Goal: Transaction & Acquisition: Purchase product/service

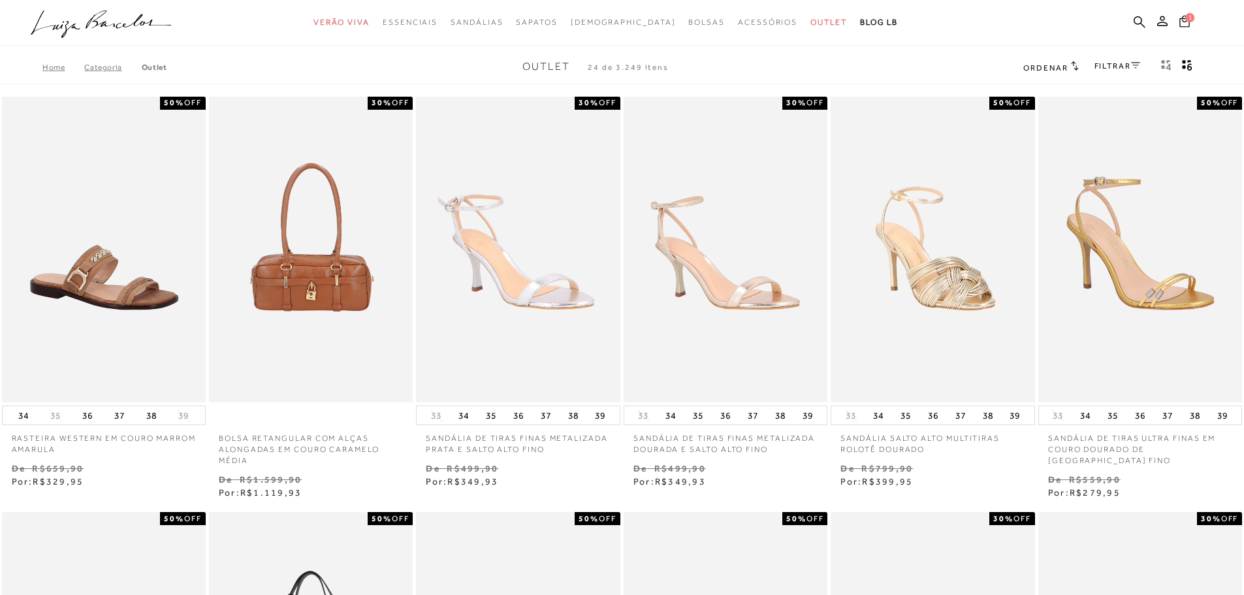
click at [1185, 23] on icon at bounding box center [1184, 21] width 10 height 12
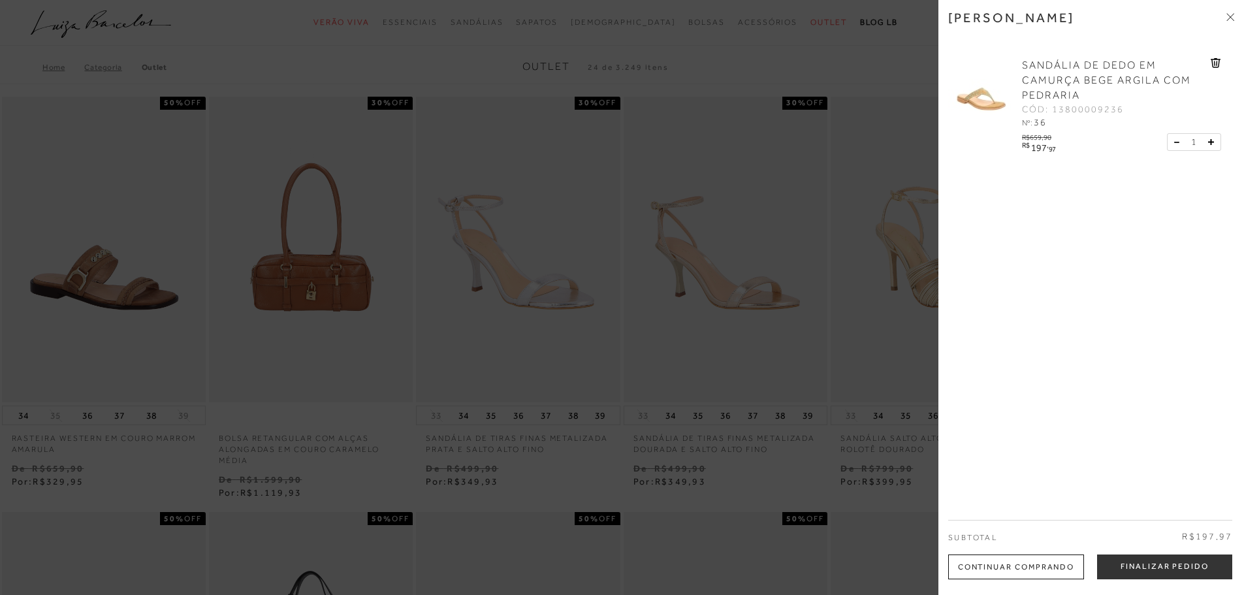
click at [1228, 14] on icon at bounding box center [1230, 17] width 8 height 8
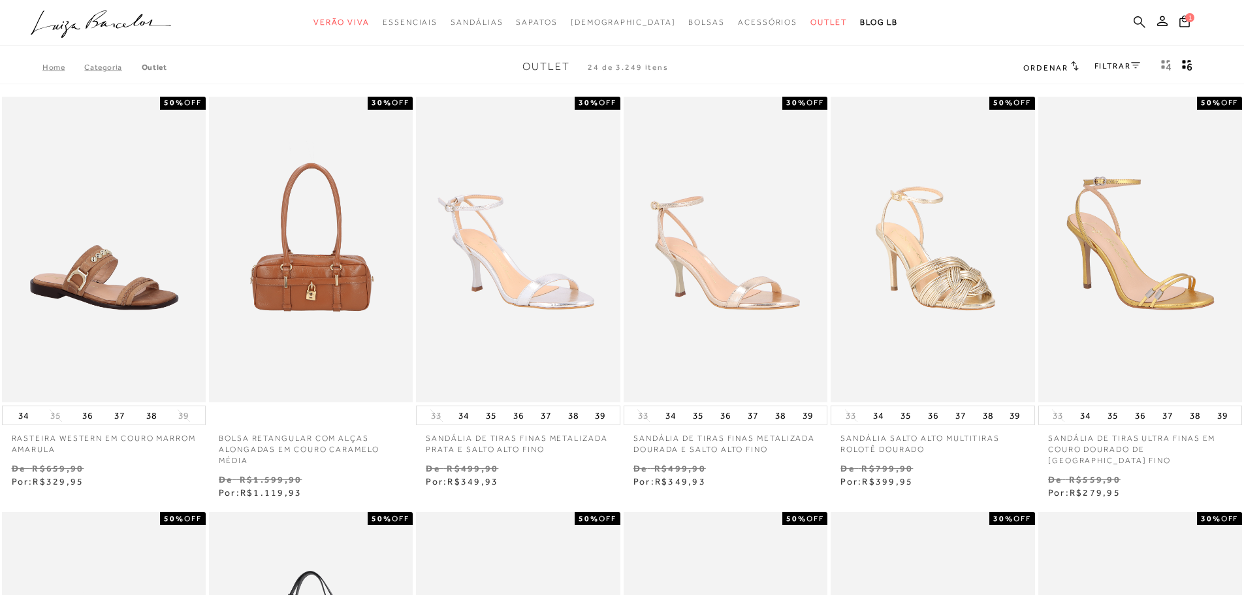
click at [1139, 22] on icon at bounding box center [1139, 22] width 12 height 12
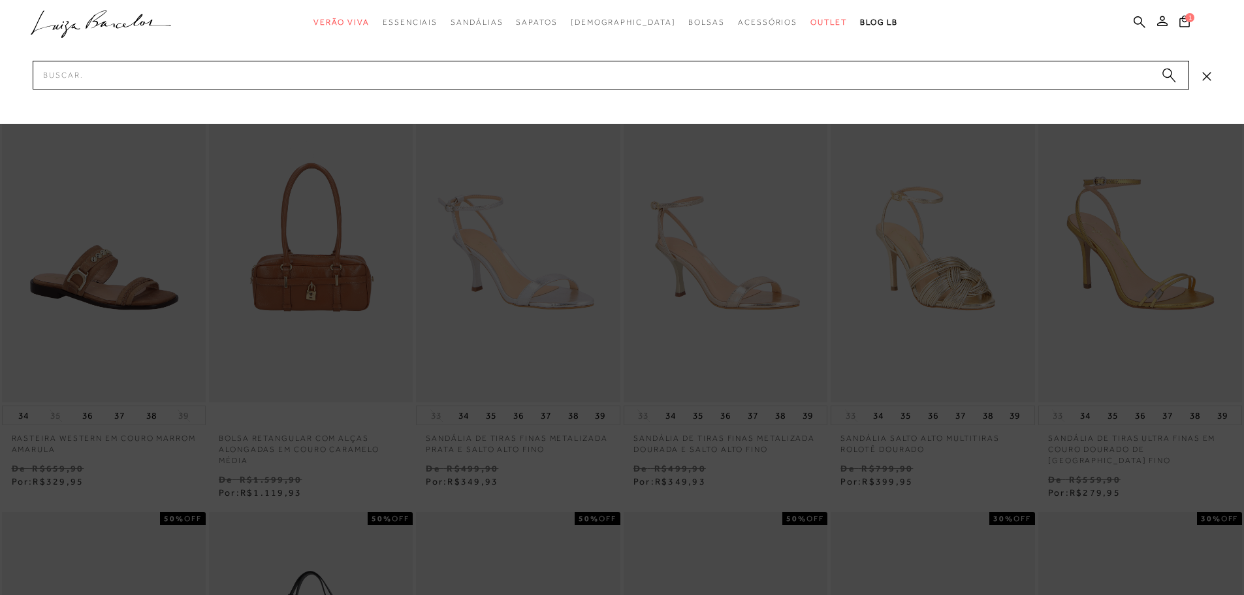
click at [1202, 67] on div at bounding box center [622, 62] width 1244 height 124
click at [1212, 71] on div at bounding box center [622, 62] width 1244 height 124
click at [1212, 78] on div at bounding box center [622, 62] width 1244 height 124
click at [1208, 79] on icon at bounding box center [1206, 76] width 9 height 9
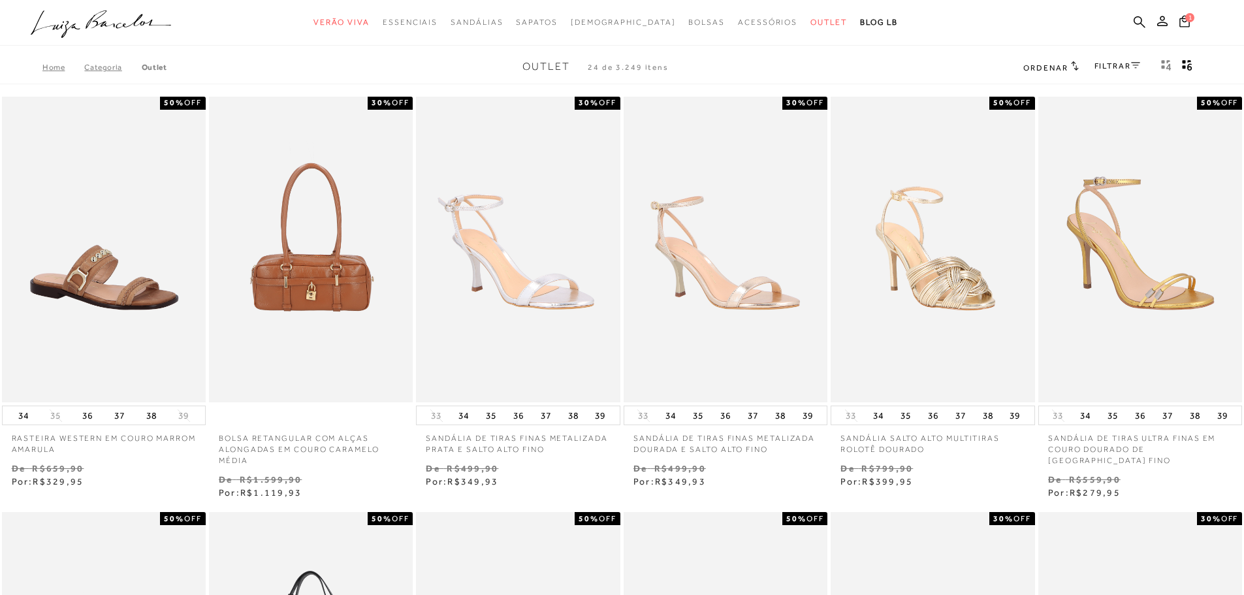
click at [1111, 65] on link "FILTRAR" at bounding box center [1117, 65] width 46 height 9
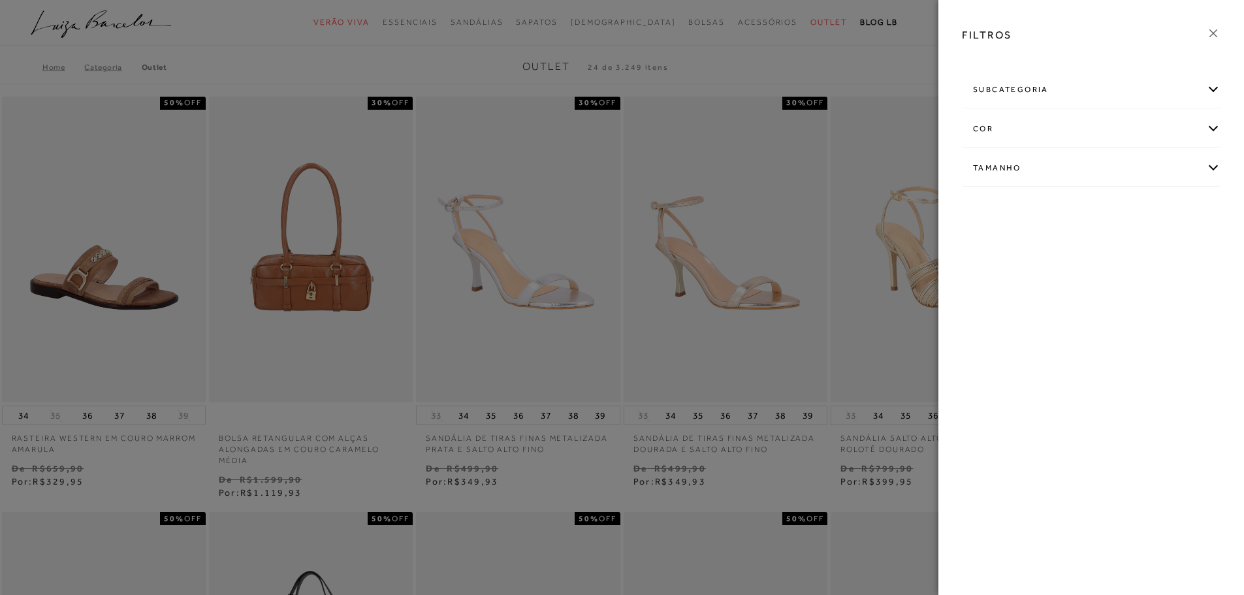
click at [1210, 97] on div "subcategoria" at bounding box center [1090, 89] width 257 height 35
click at [1022, 127] on span "Modelo" at bounding box center [1016, 125] width 27 height 10
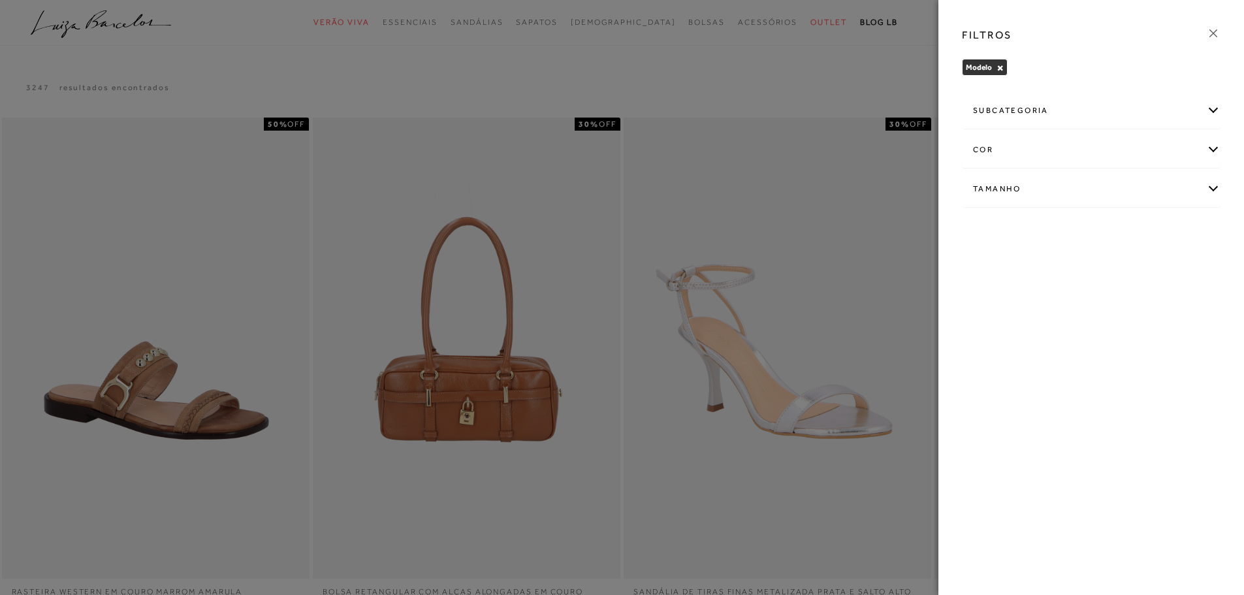
click at [1211, 114] on div "subcategoria" at bounding box center [1090, 110] width 257 height 35
click at [1061, 161] on span "[DEMOGRAPHIC_DATA]" at bounding box center [1017, 166] width 88 height 10
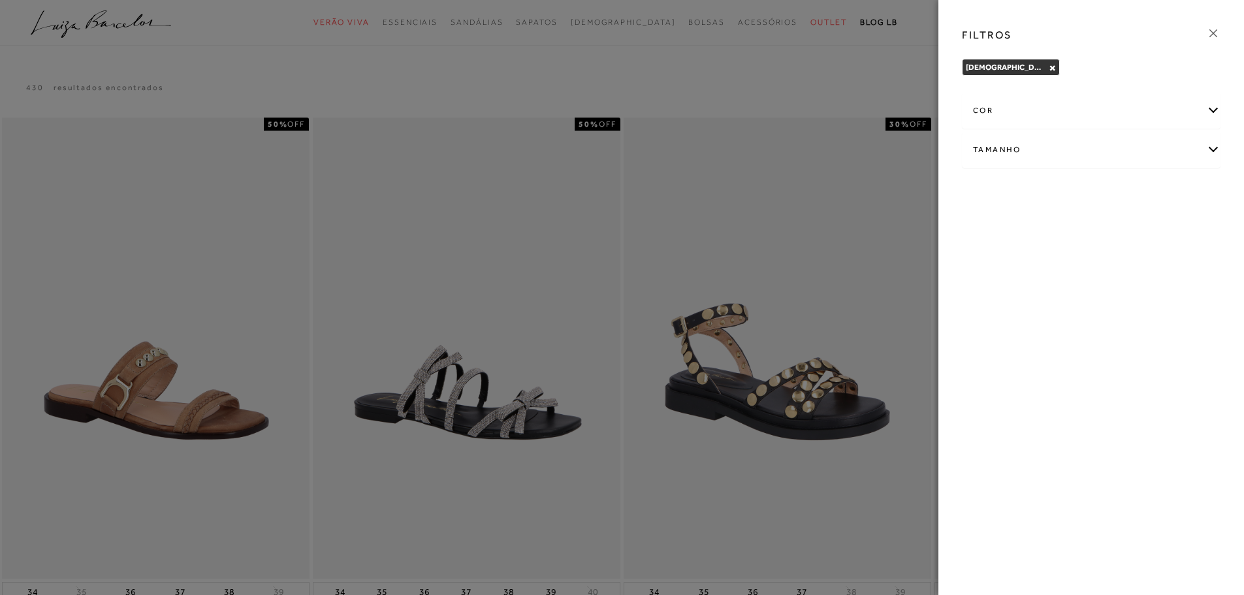
click at [1224, 25] on div "FILTROS" at bounding box center [1090, 35] width 279 height 34
click at [1212, 30] on icon at bounding box center [1213, 33] width 14 height 14
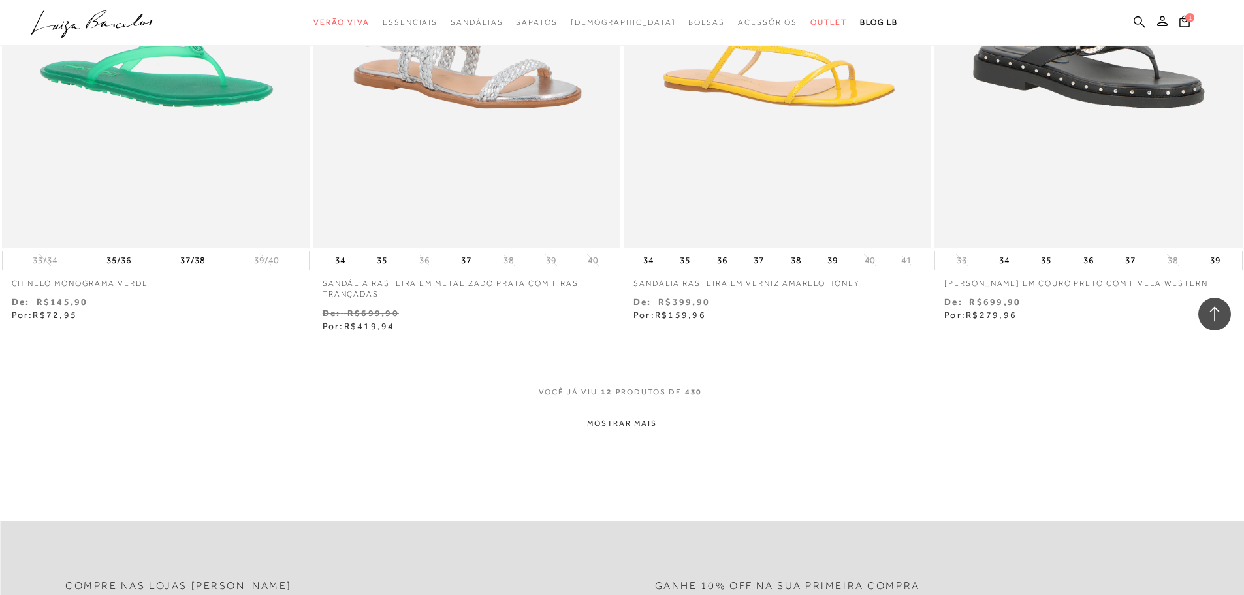
scroll to position [1567, 0]
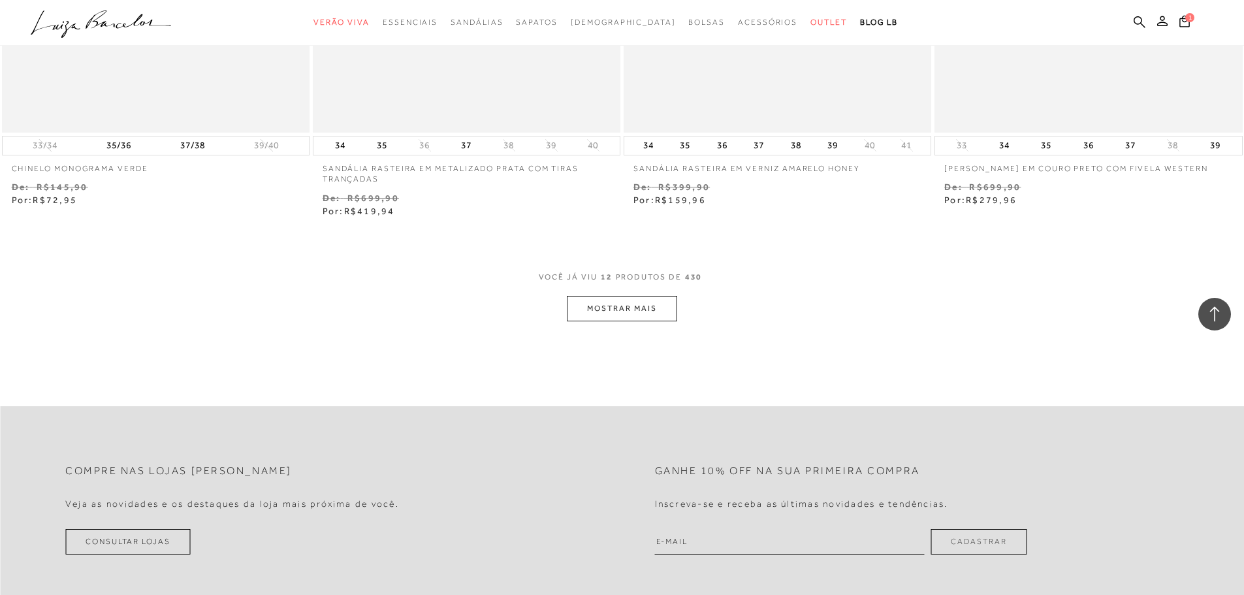
click at [638, 296] on button "MOSTRAR MAIS" at bounding box center [622, 308] width 110 height 25
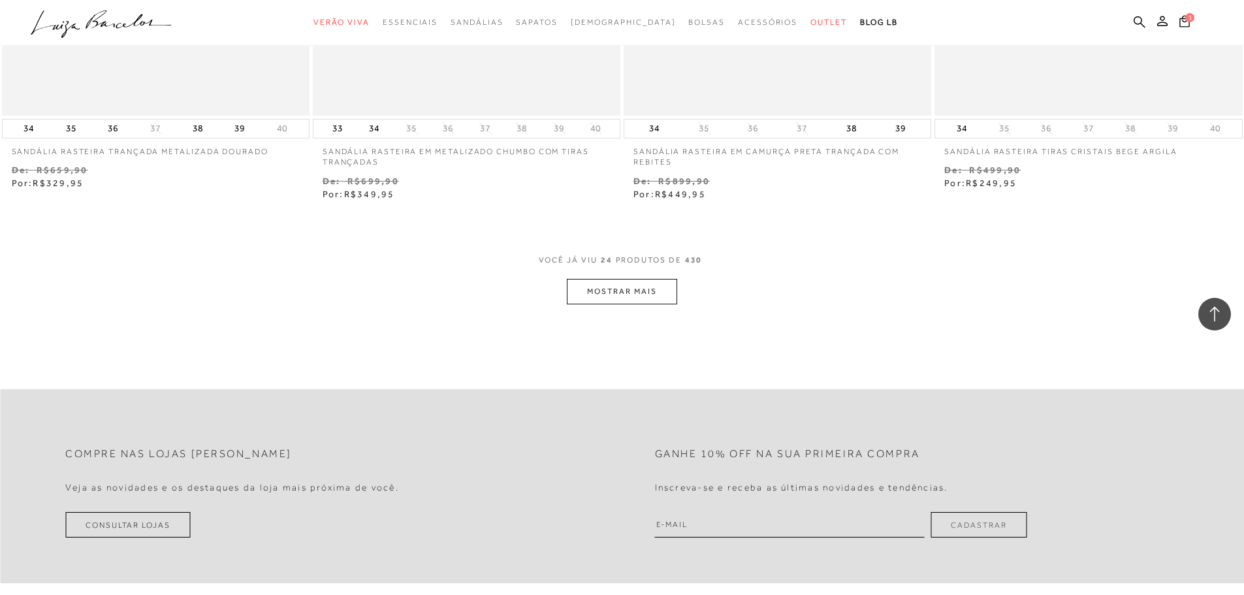
click at [580, 279] on button "MOSTRAR MAIS" at bounding box center [622, 291] width 110 height 25
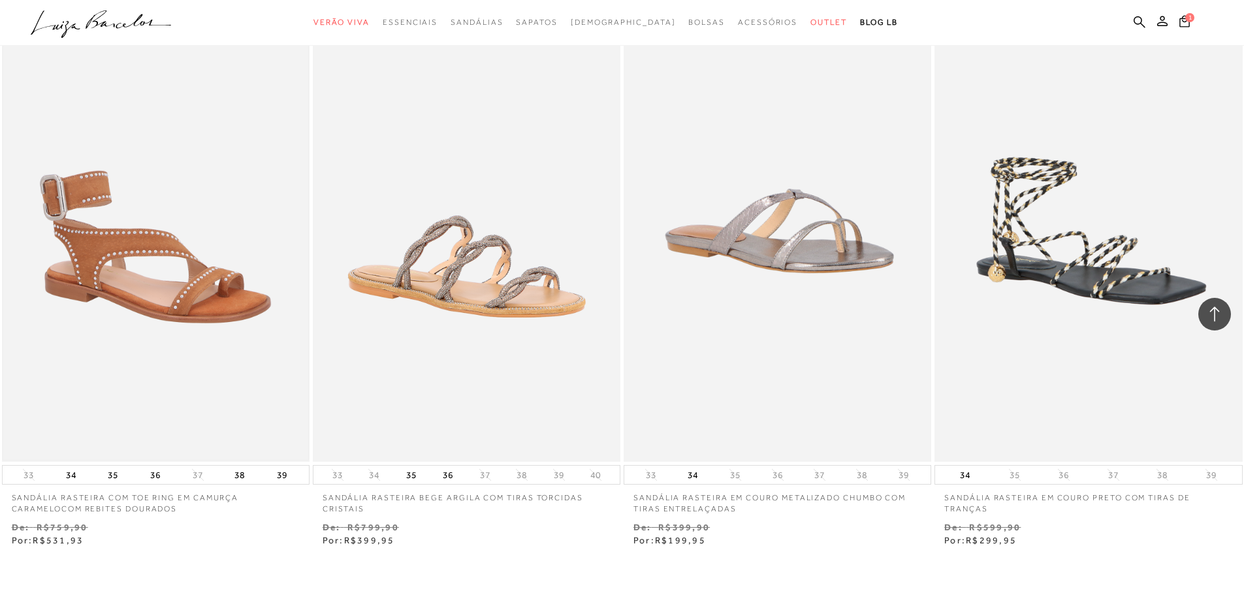
scroll to position [4765, 0]
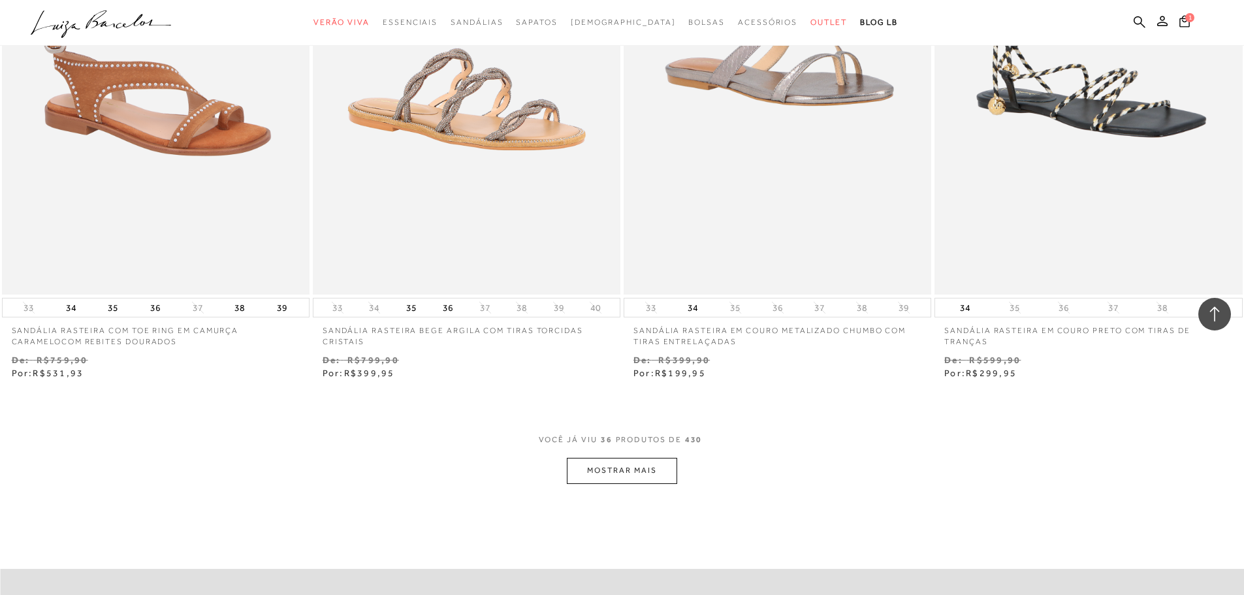
drag, startPoint x: 614, startPoint y: 475, endPoint x: 612, endPoint y: 465, distance: 10.6
click at [612, 463] on button "MOSTRAR MAIS" at bounding box center [622, 470] width 110 height 25
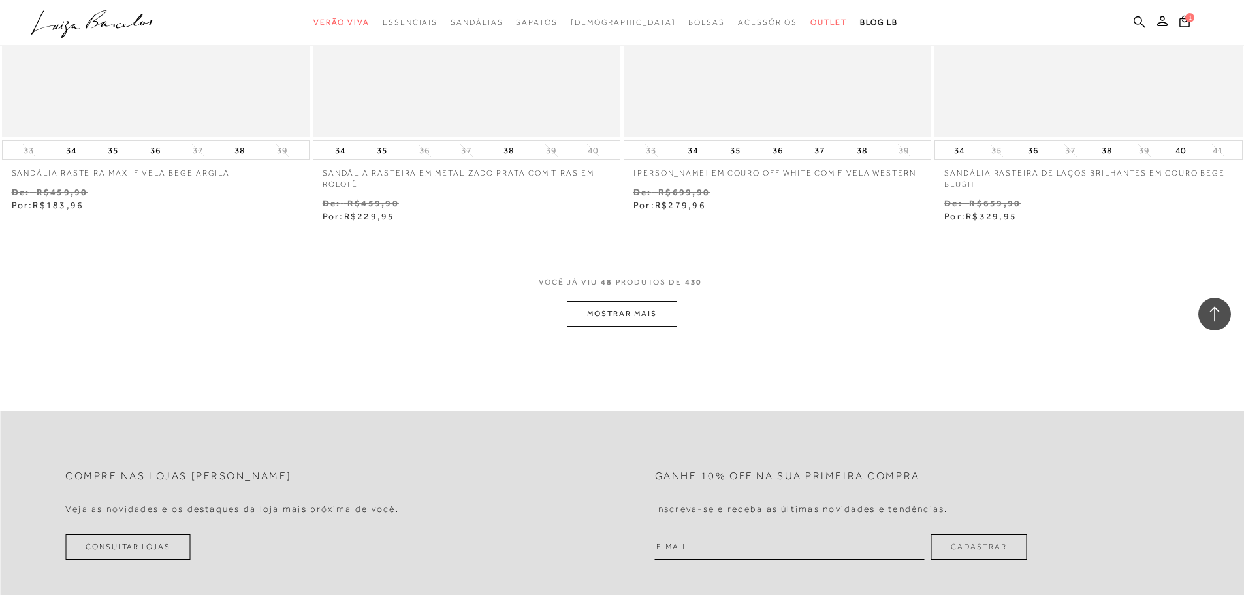
scroll to position [6593, 0]
click at [625, 300] on button "MOSTRAR MAIS" at bounding box center [622, 312] width 110 height 25
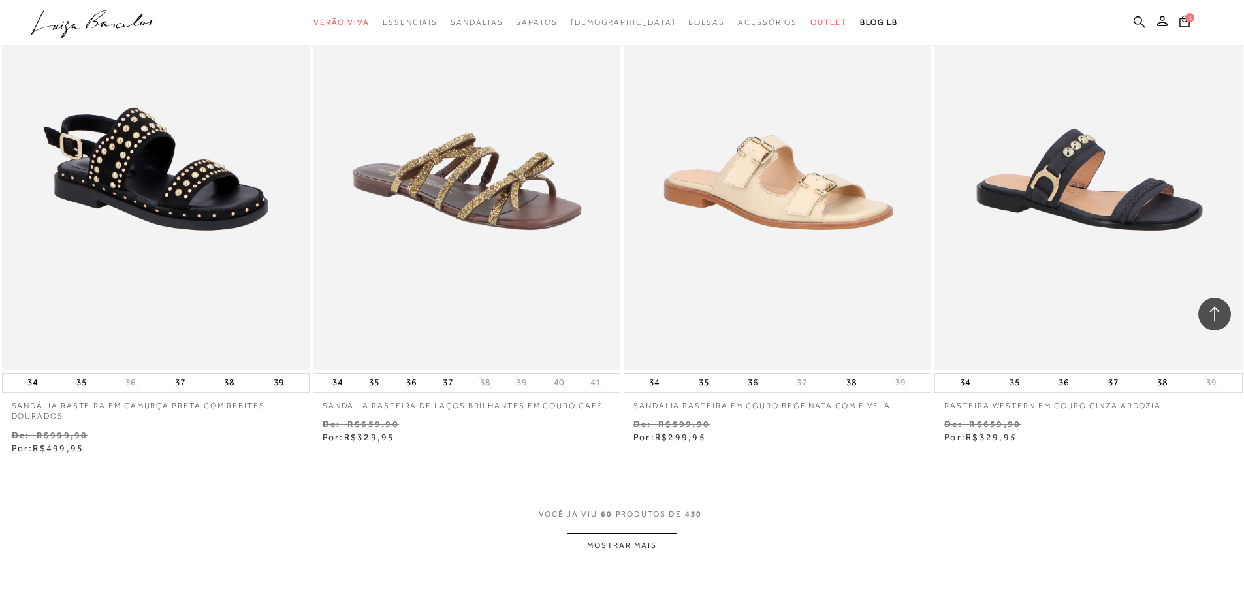
scroll to position [8225, 0]
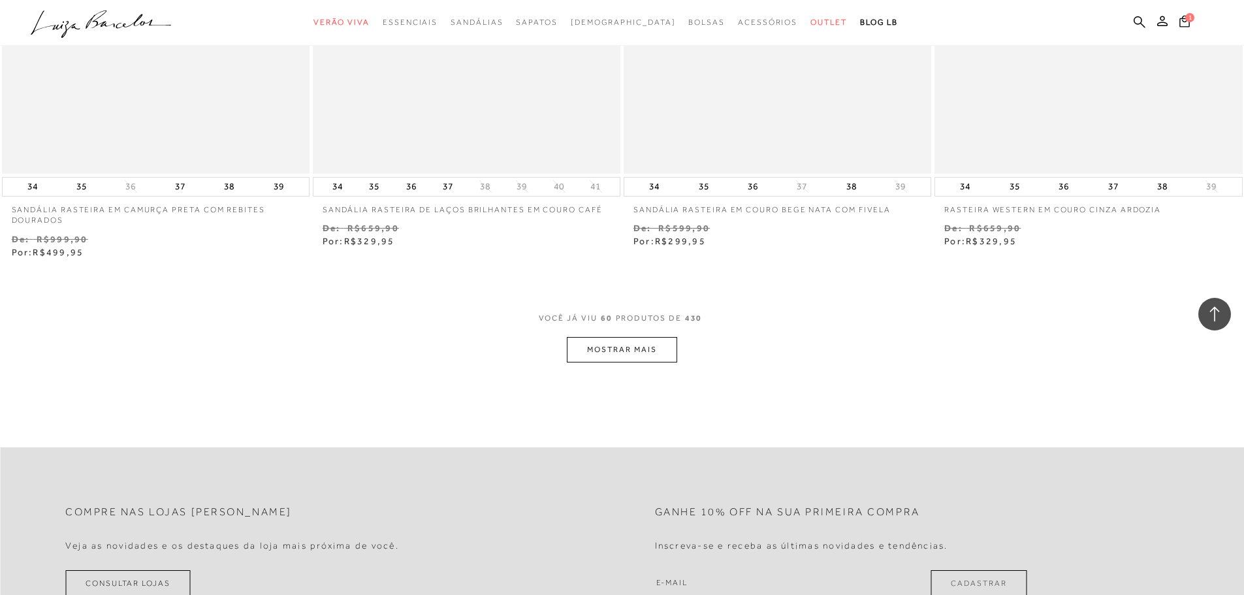
click at [609, 341] on button "MOSTRAR MAIS" at bounding box center [622, 349] width 110 height 25
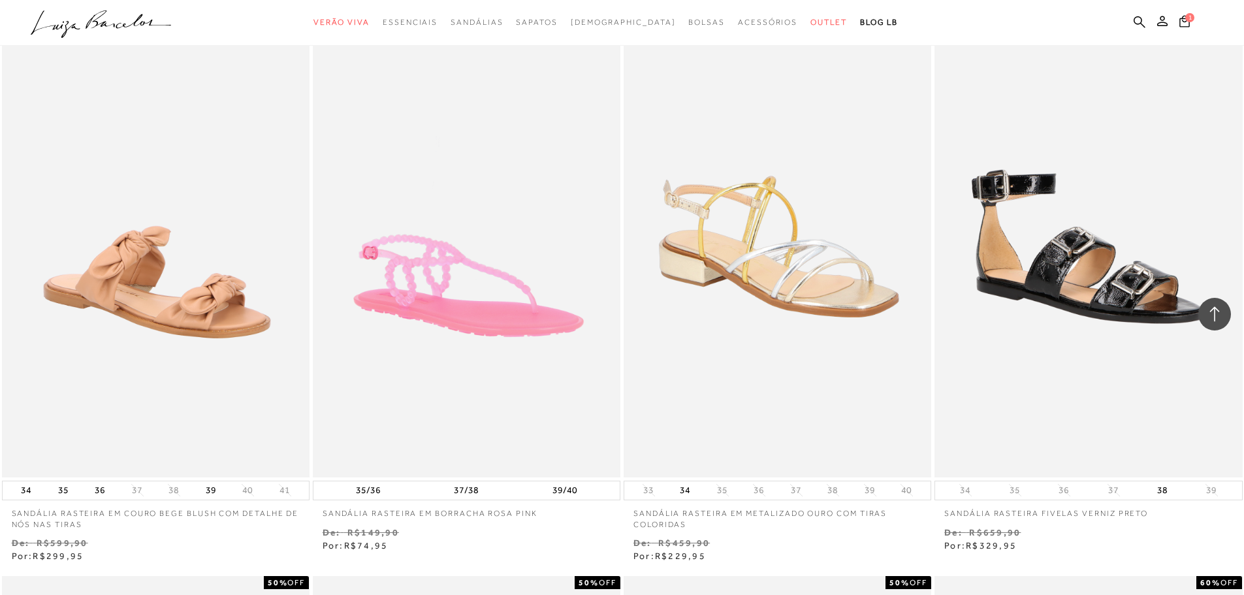
scroll to position [8551, 0]
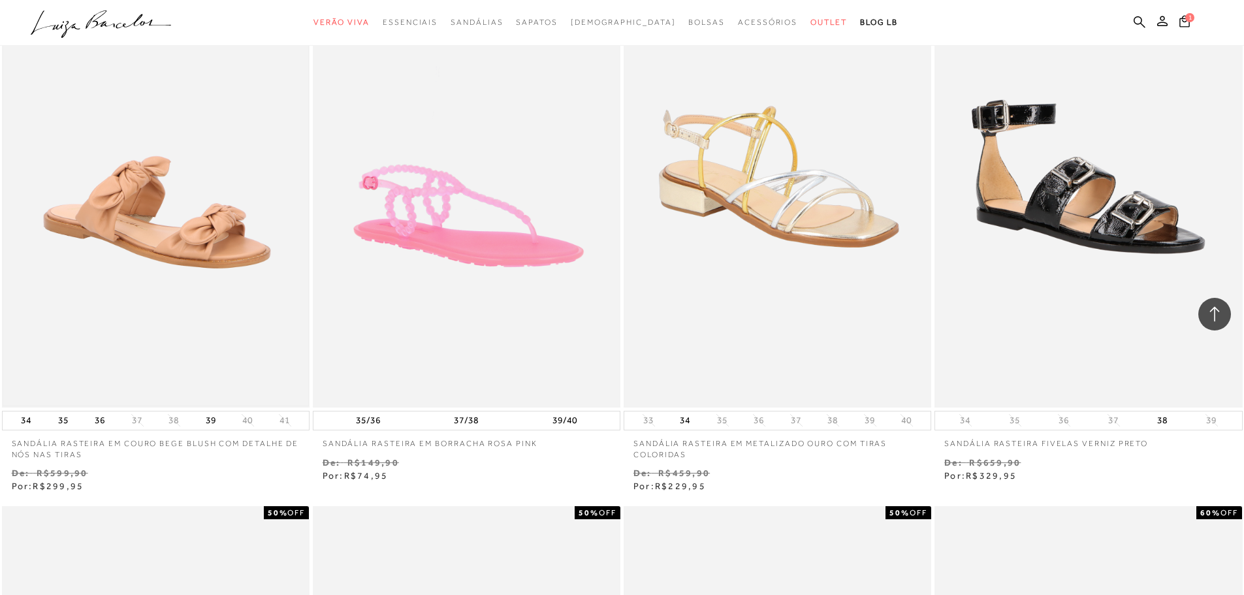
click at [175, 178] on img at bounding box center [155, 177] width 305 height 458
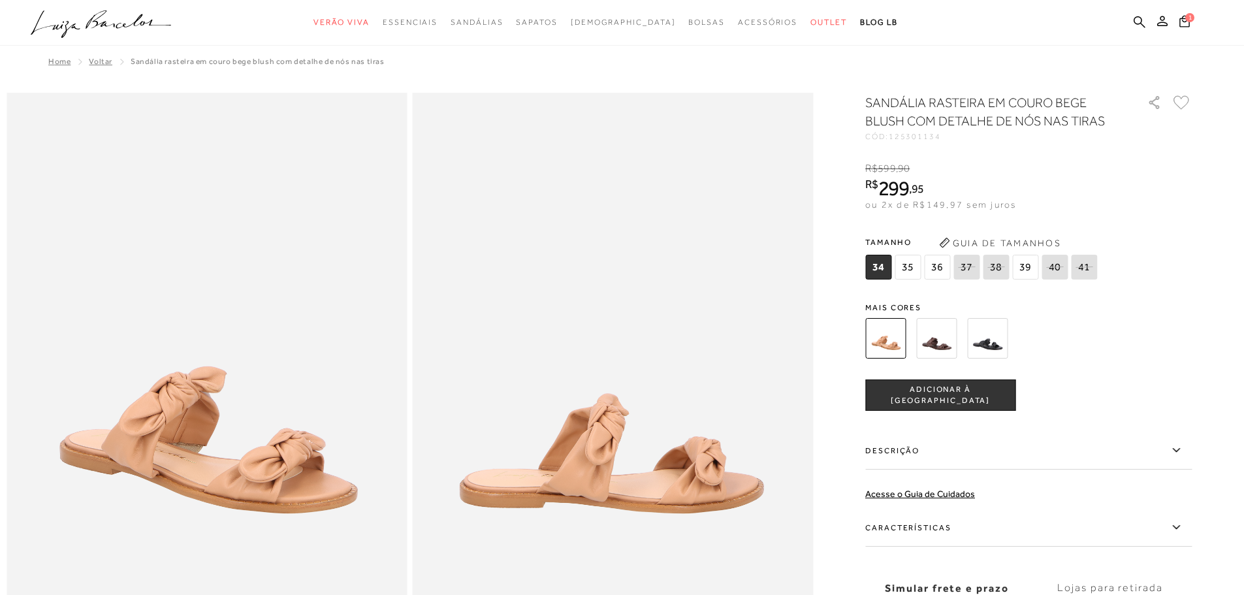
click at [950, 339] on img at bounding box center [936, 338] width 40 height 40
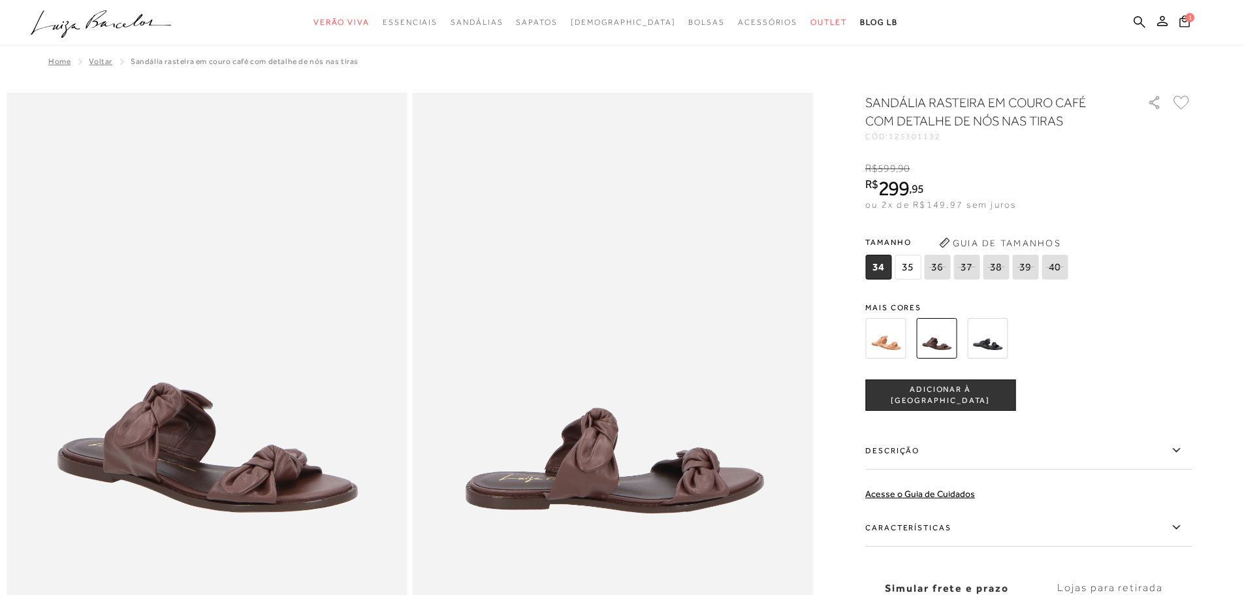
click at [899, 347] on img at bounding box center [885, 338] width 40 height 40
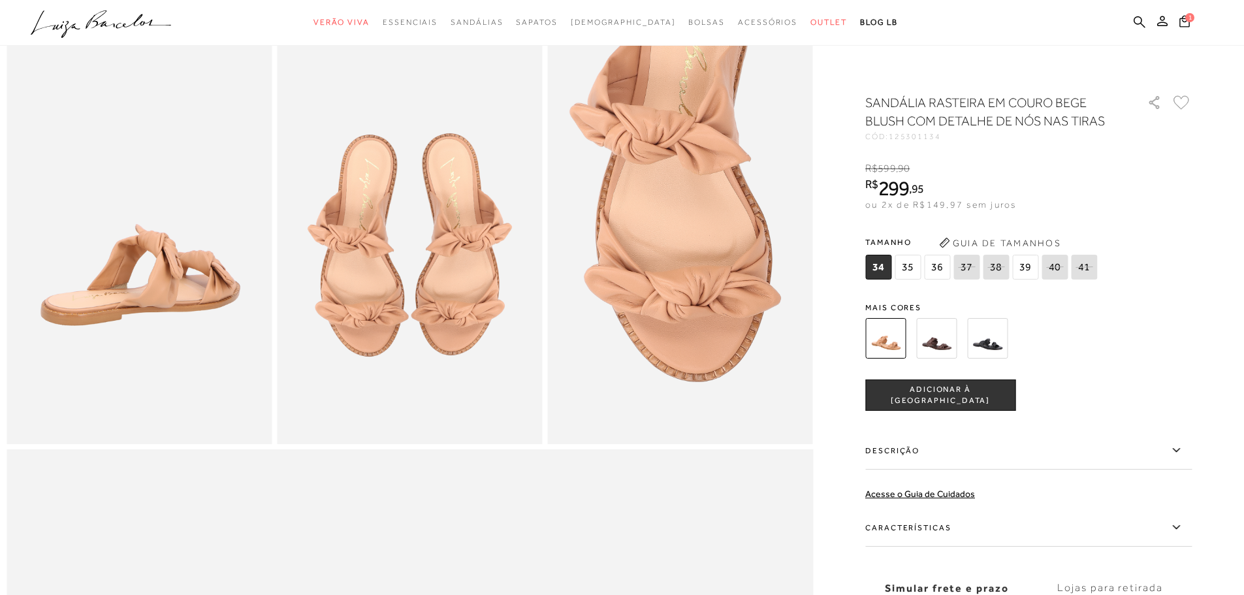
scroll to position [522, 0]
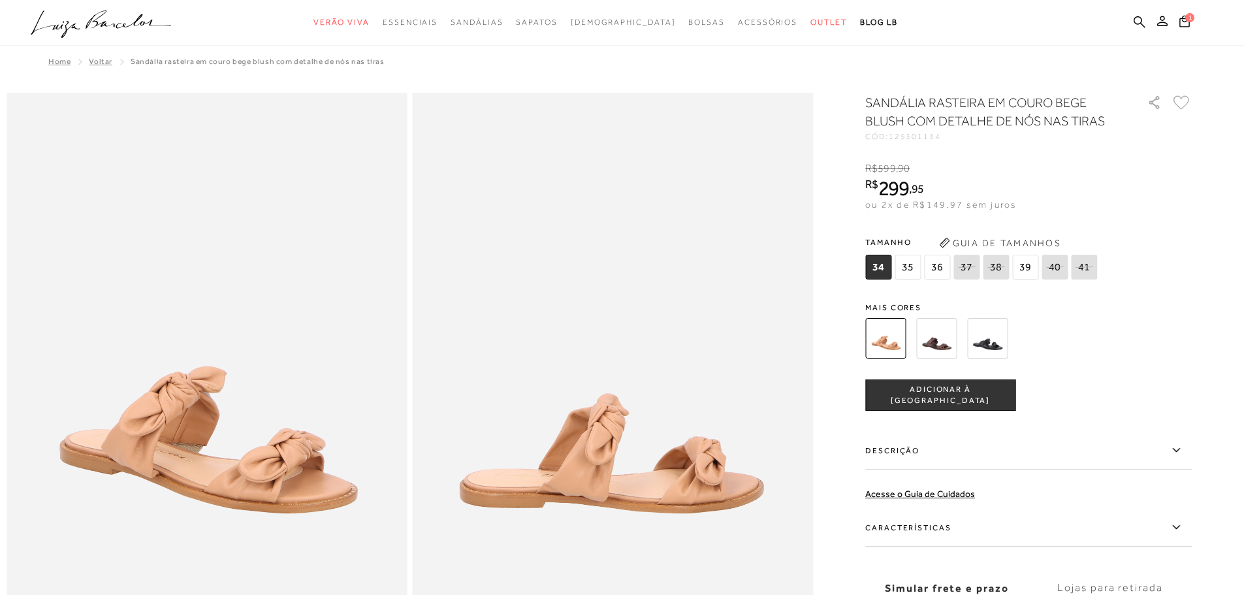
click at [947, 268] on span "36" at bounding box center [937, 267] width 26 height 25
click at [945, 392] on span "ADICIONAR À [GEOGRAPHIC_DATA]" at bounding box center [940, 395] width 149 height 23
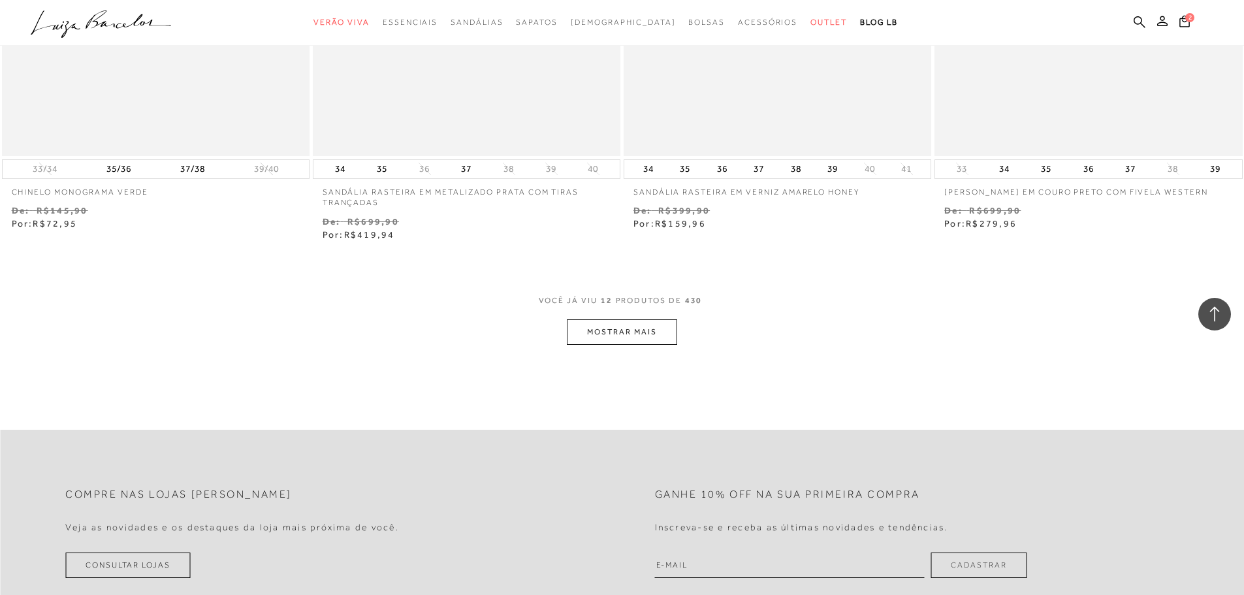
scroll to position [1567, 0]
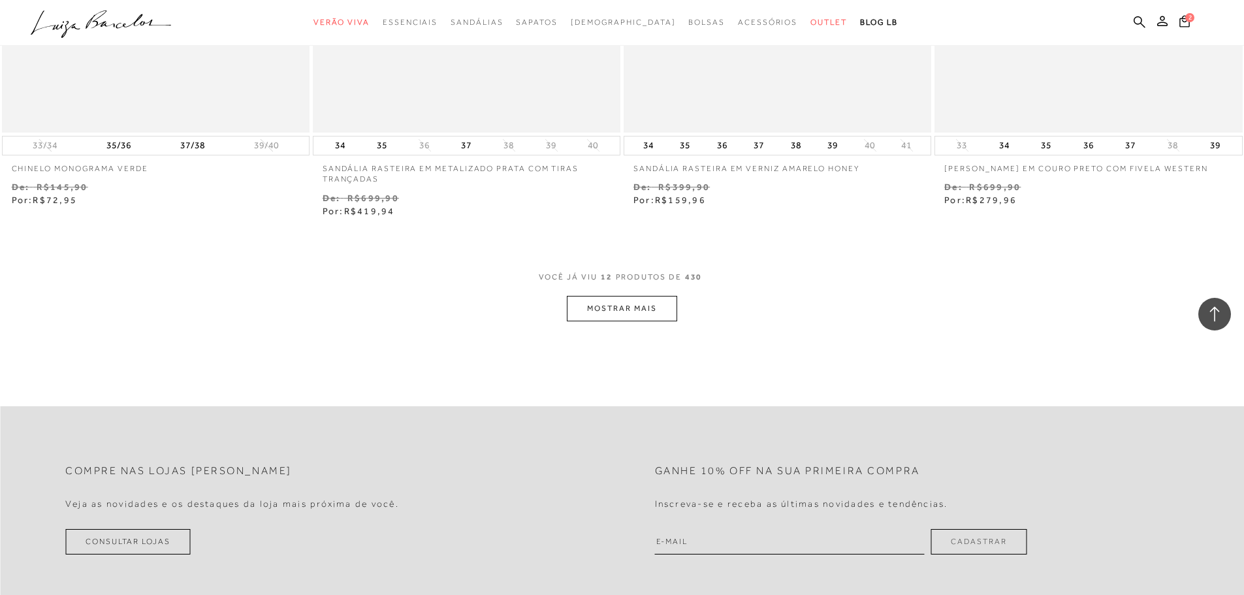
click at [604, 296] on button "MOSTRAR MAIS" at bounding box center [622, 308] width 110 height 25
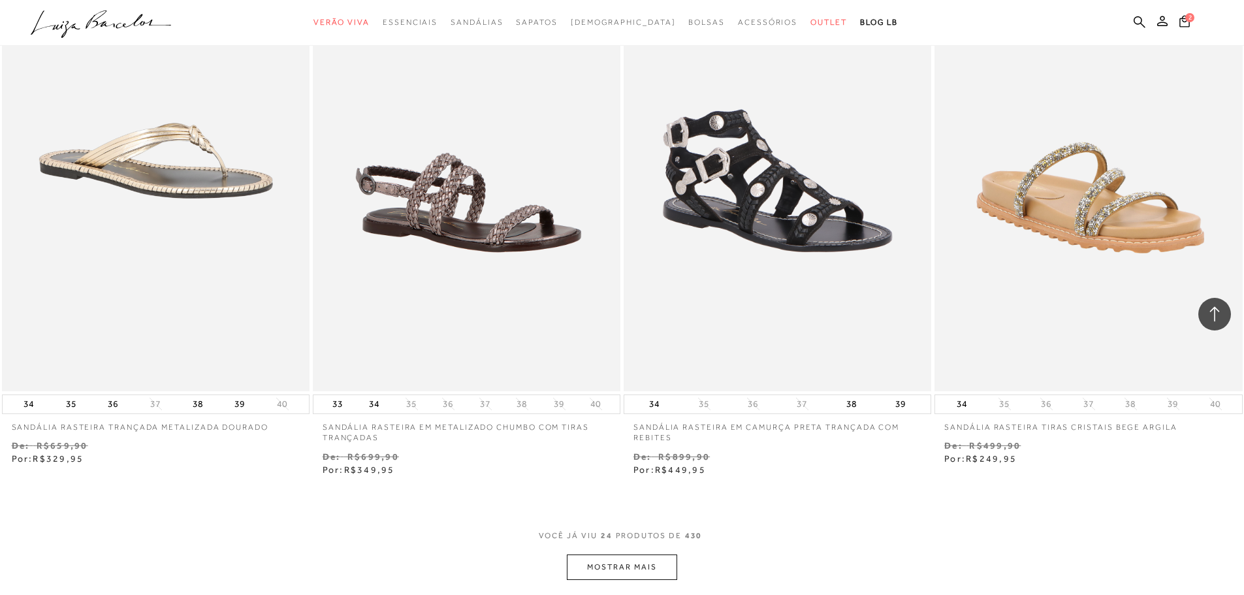
scroll to position [3199, 0]
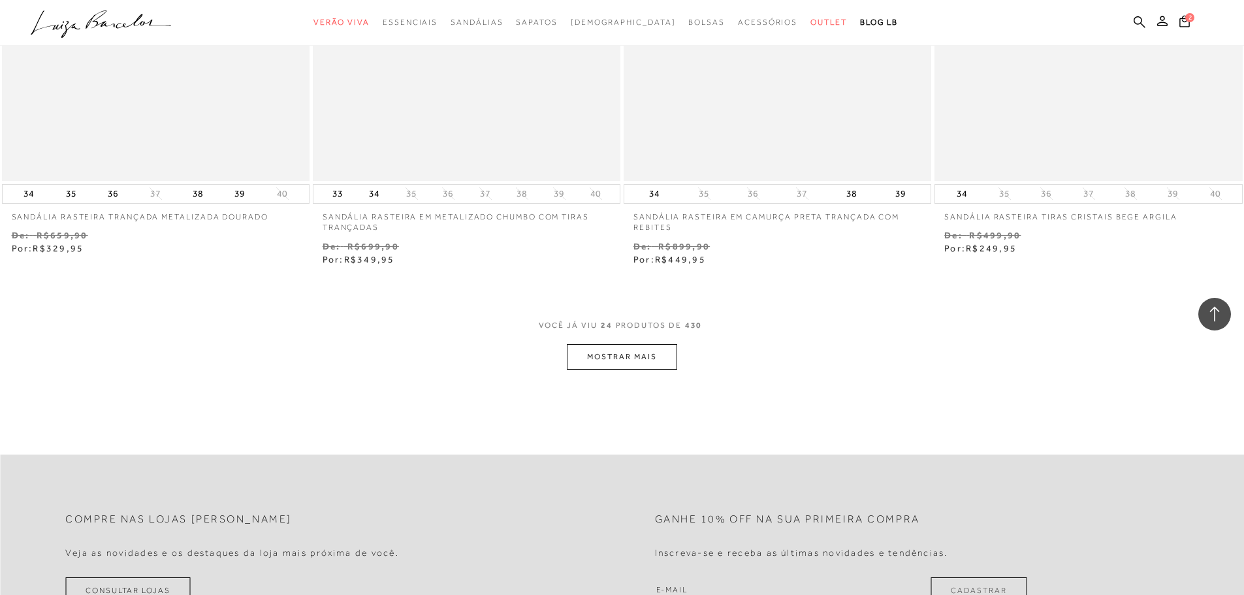
click at [628, 344] on button "MOSTRAR MAIS" at bounding box center [622, 356] width 110 height 25
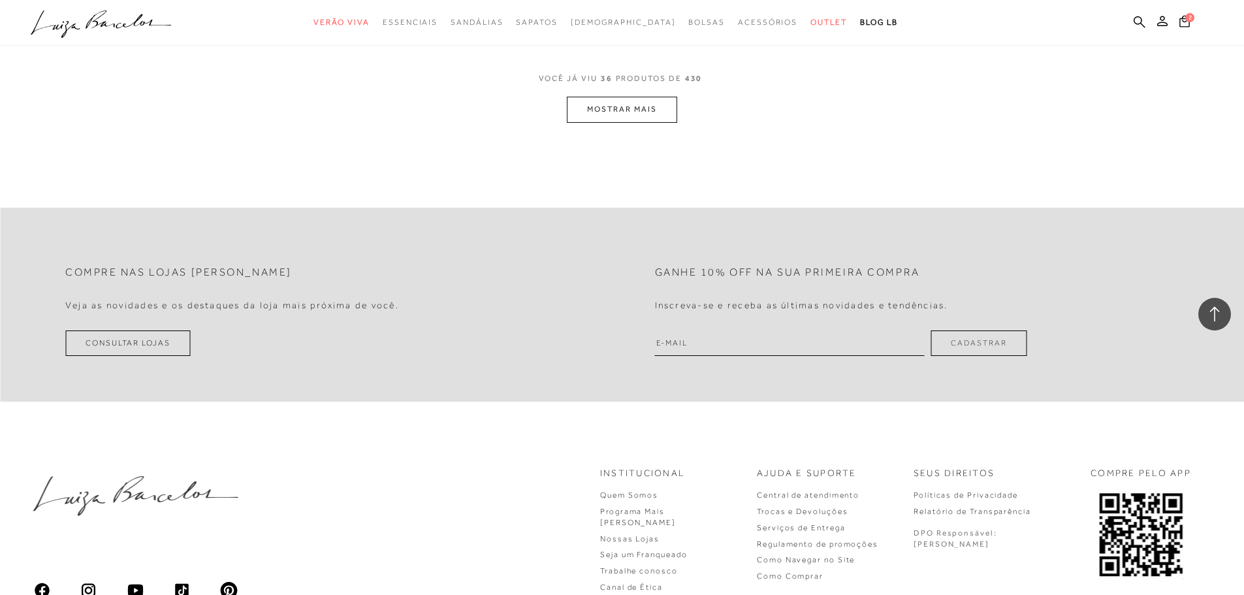
scroll to position [5018, 0]
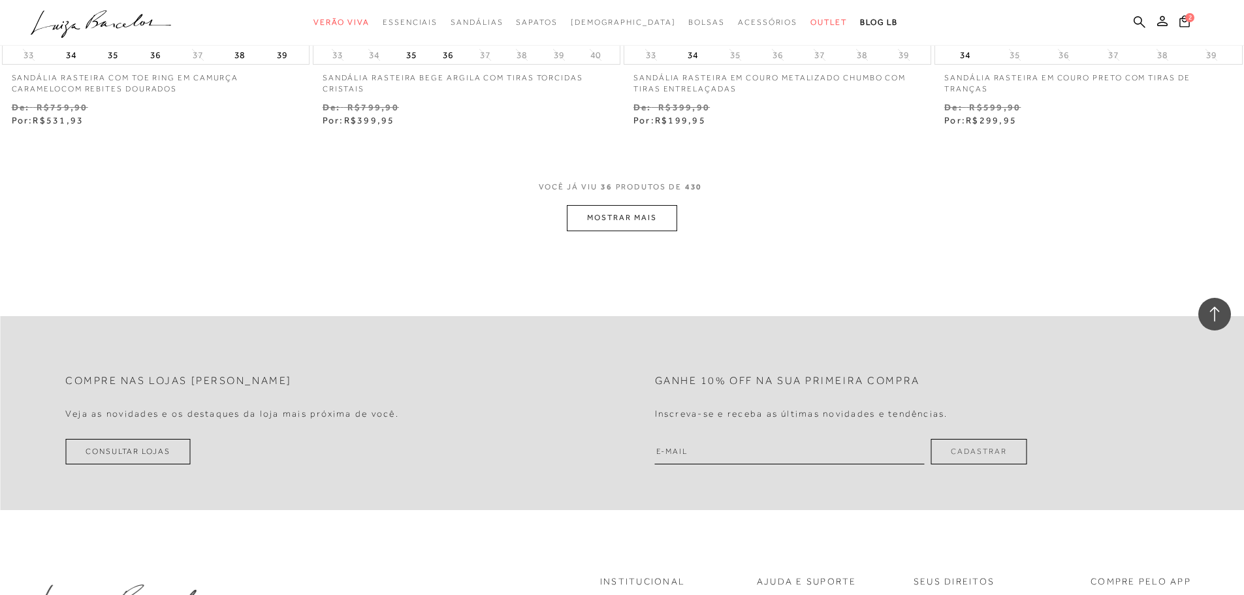
click at [603, 213] on button "MOSTRAR MAIS" at bounding box center [622, 217] width 110 height 25
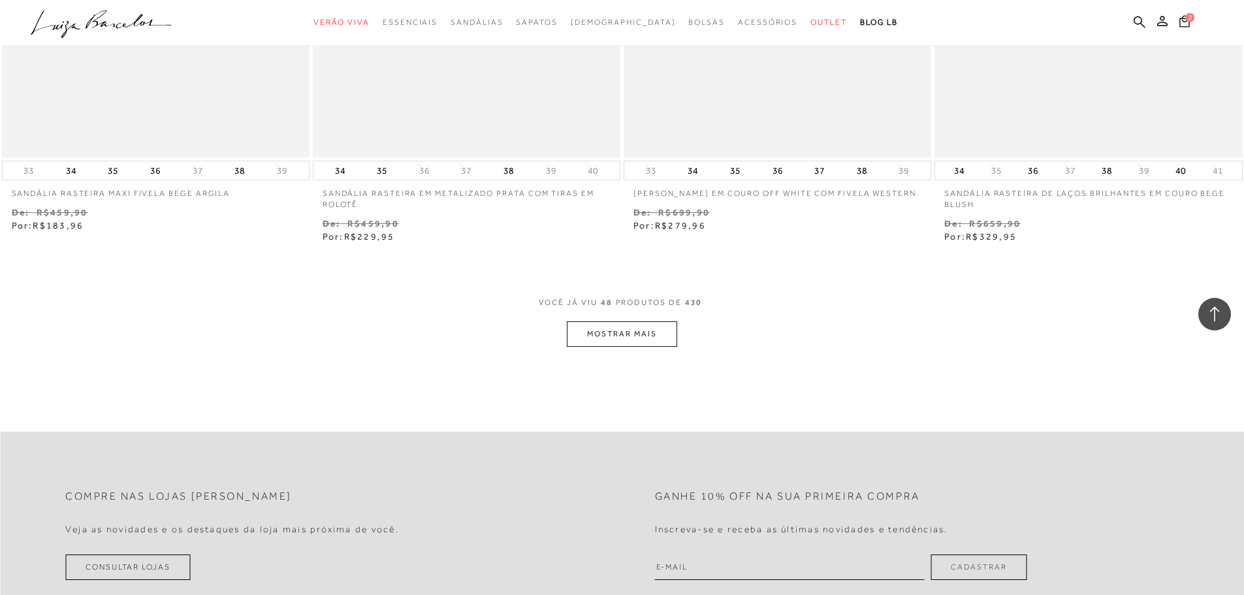
scroll to position [6584, 0]
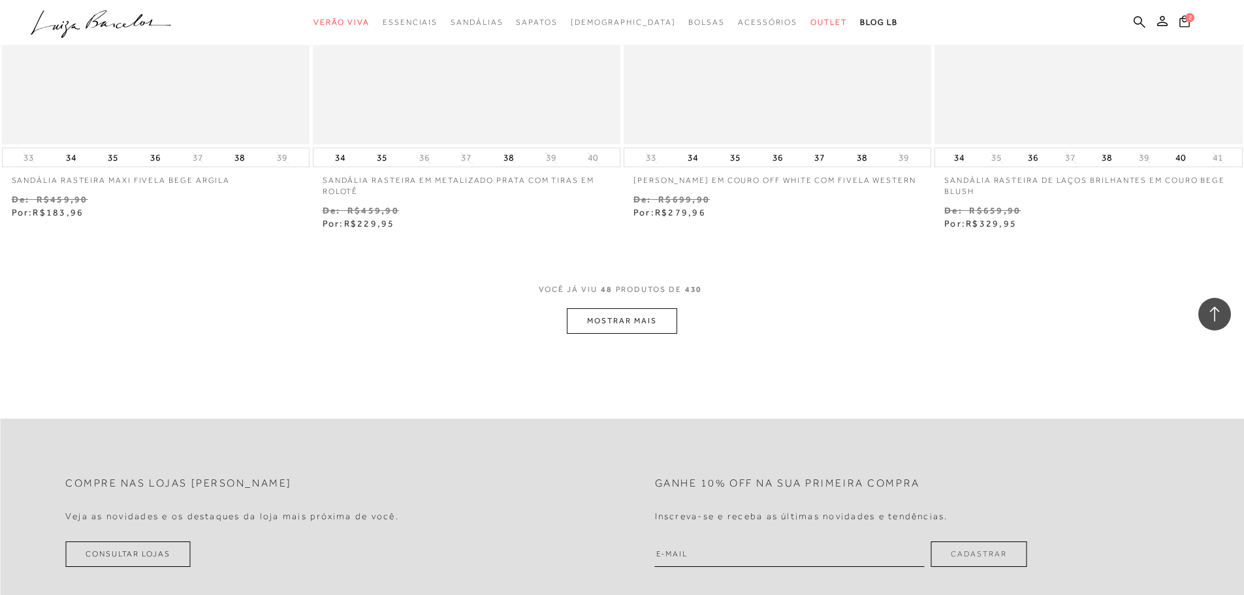
click at [629, 308] on button "MOSTRAR MAIS" at bounding box center [622, 320] width 110 height 25
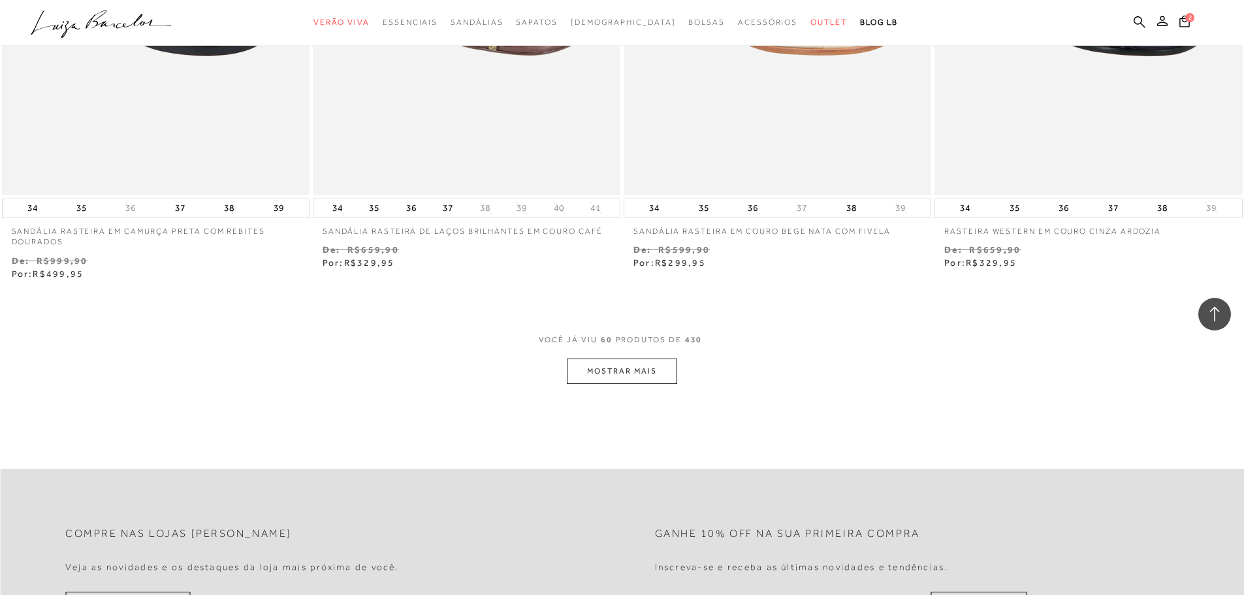
scroll to position [8216, 0]
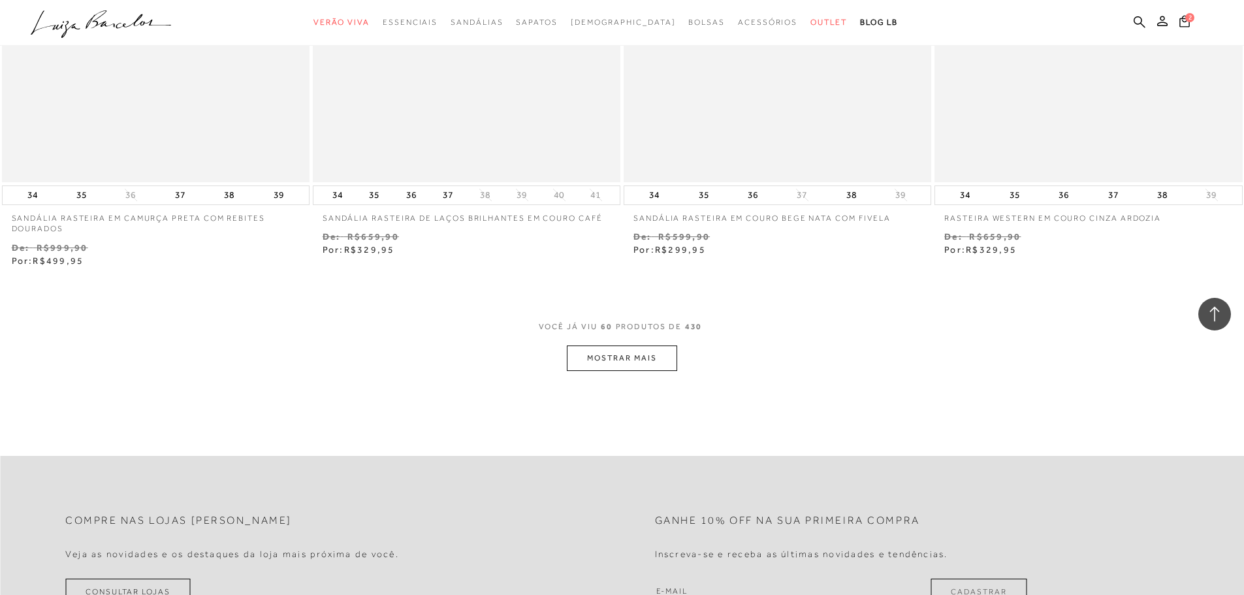
click at [645, 345] on button "MOSTRAR MAIS" at bounding box center [622, 357] width 110 height 25
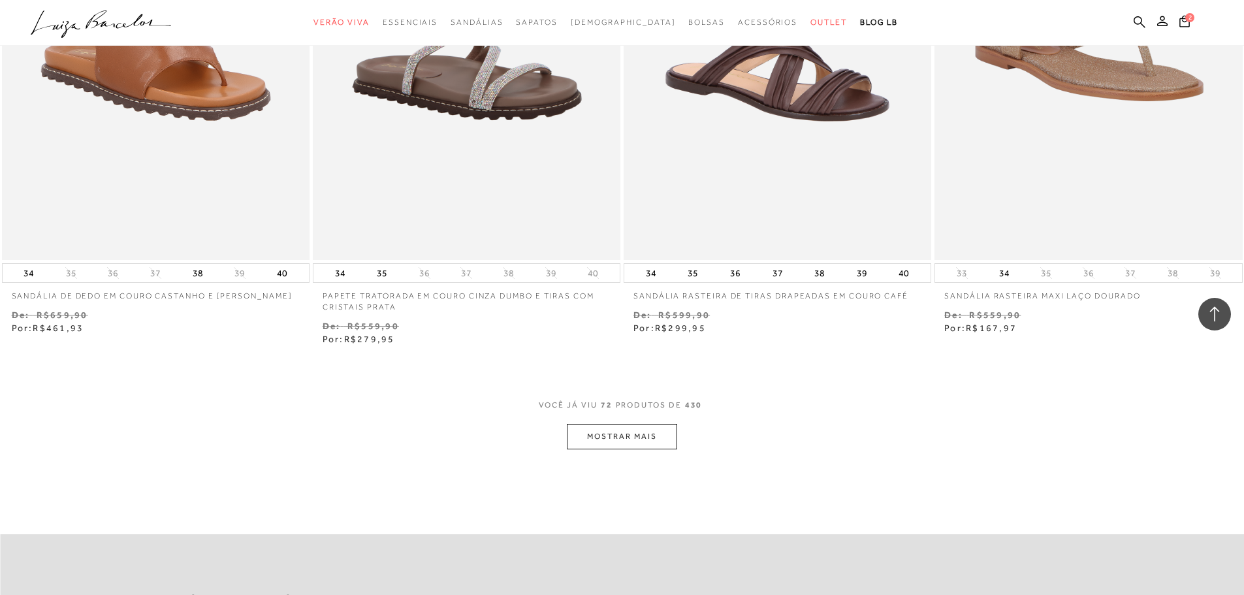
scroll to position [9914, 0]
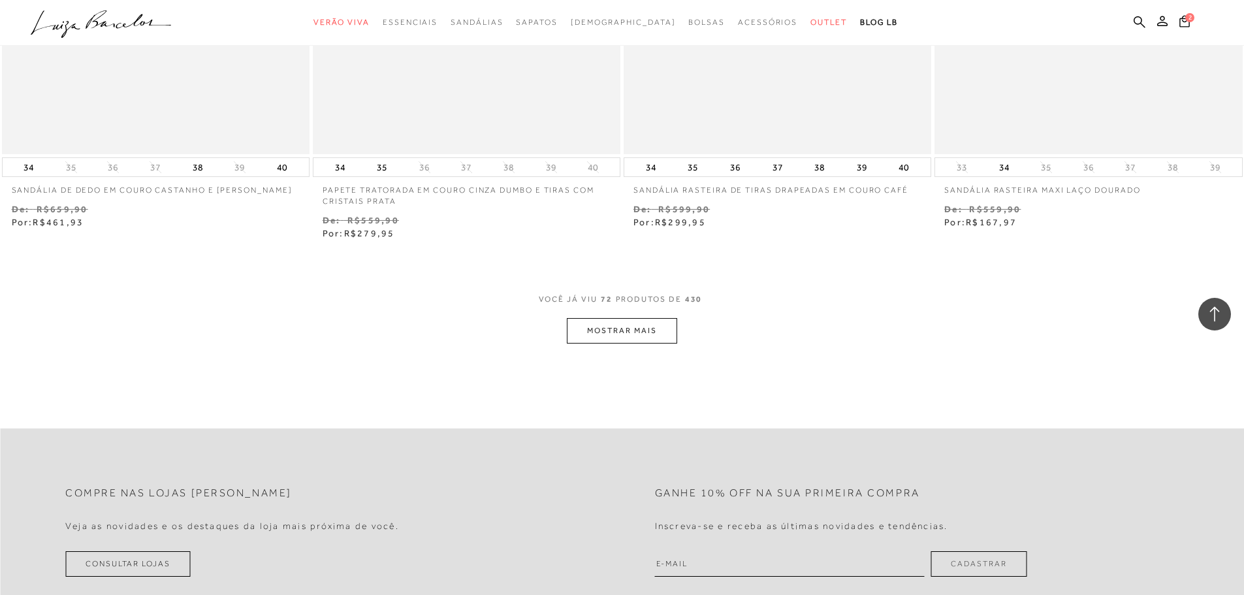
click at [646, 320] on button "MOSTRAR MAIS" at bounding box center [622, 330] width 110 height 25
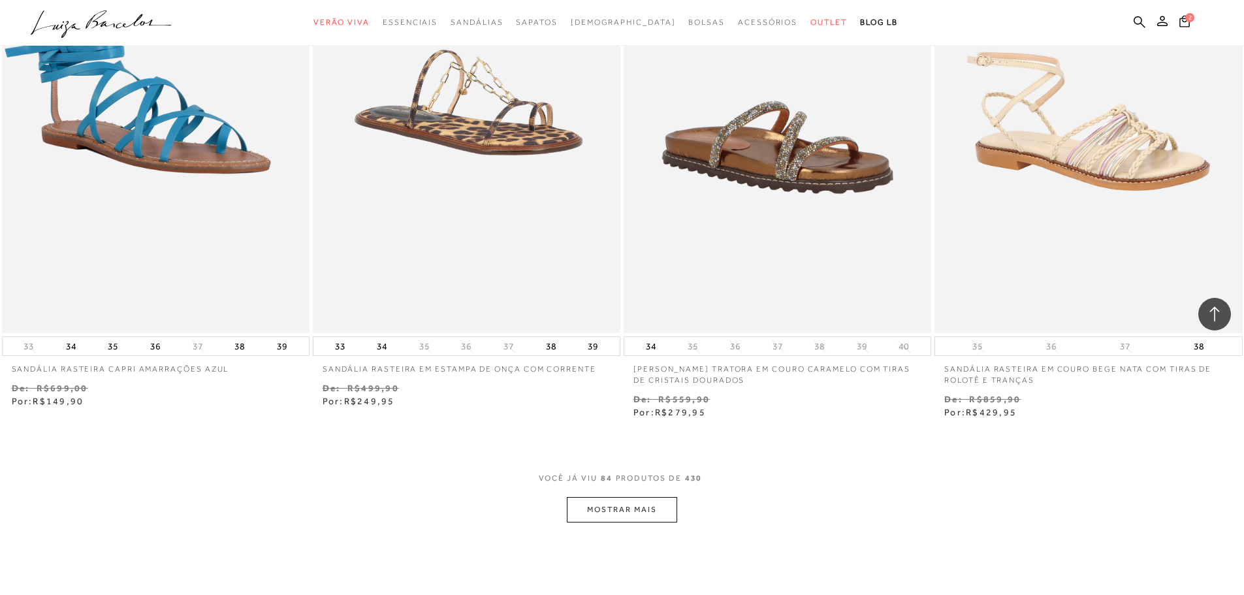
scroll to position [11545, 0]
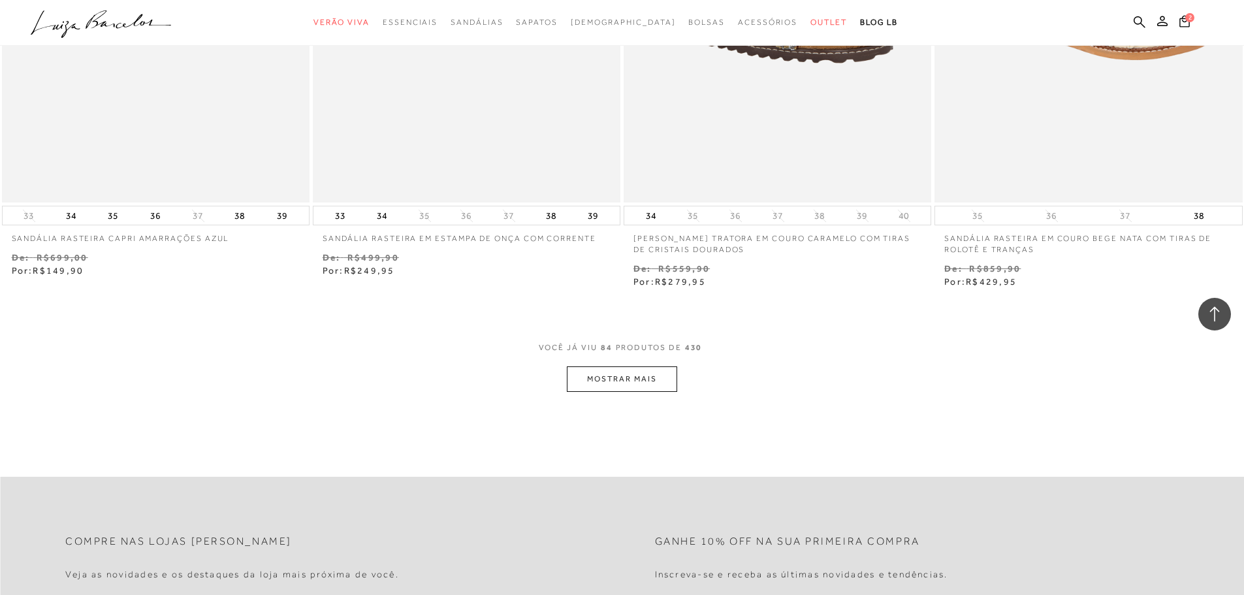
click at [665, 369] on button "MOSTRAR MAIS" at bounding box center [622, 378] width 110 height 25
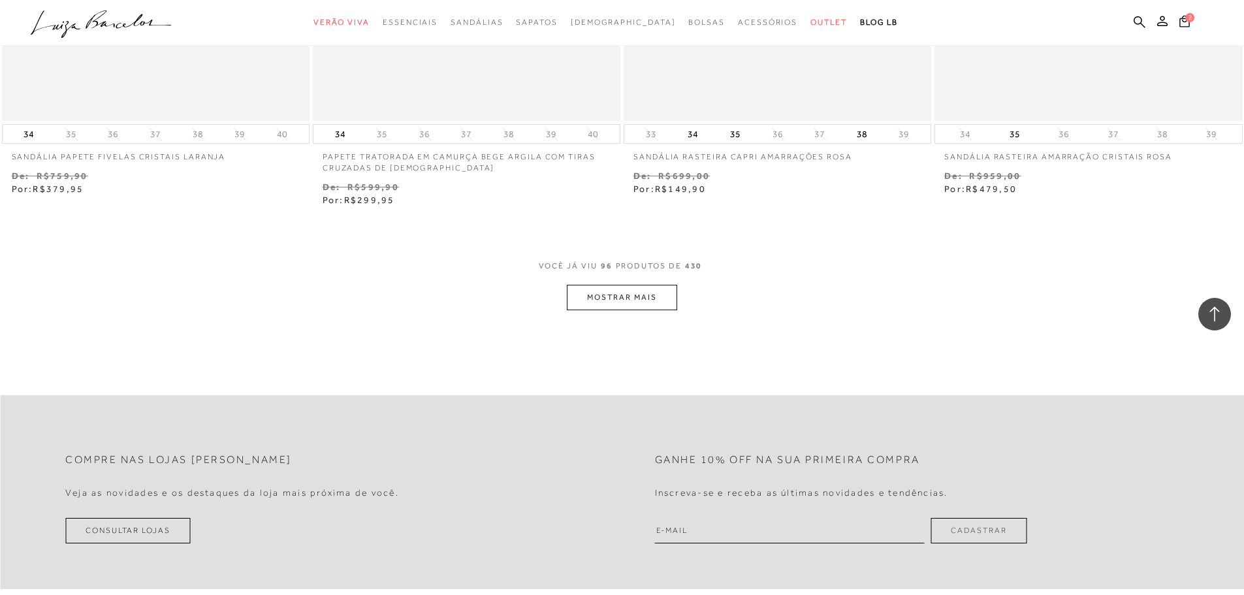
scroll to position [13308, 0]
click at [629, 284] on button "MOSTRAR MAIS" at bounding box center [622, 296] width 110 height 25
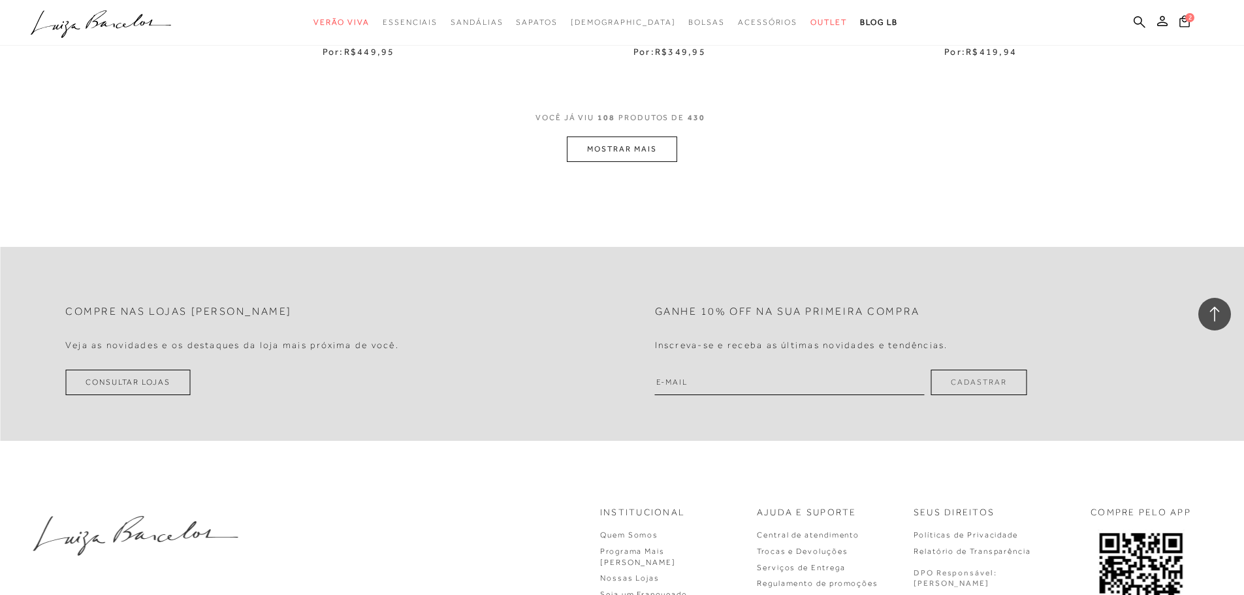
scroll to position [14940, 0]
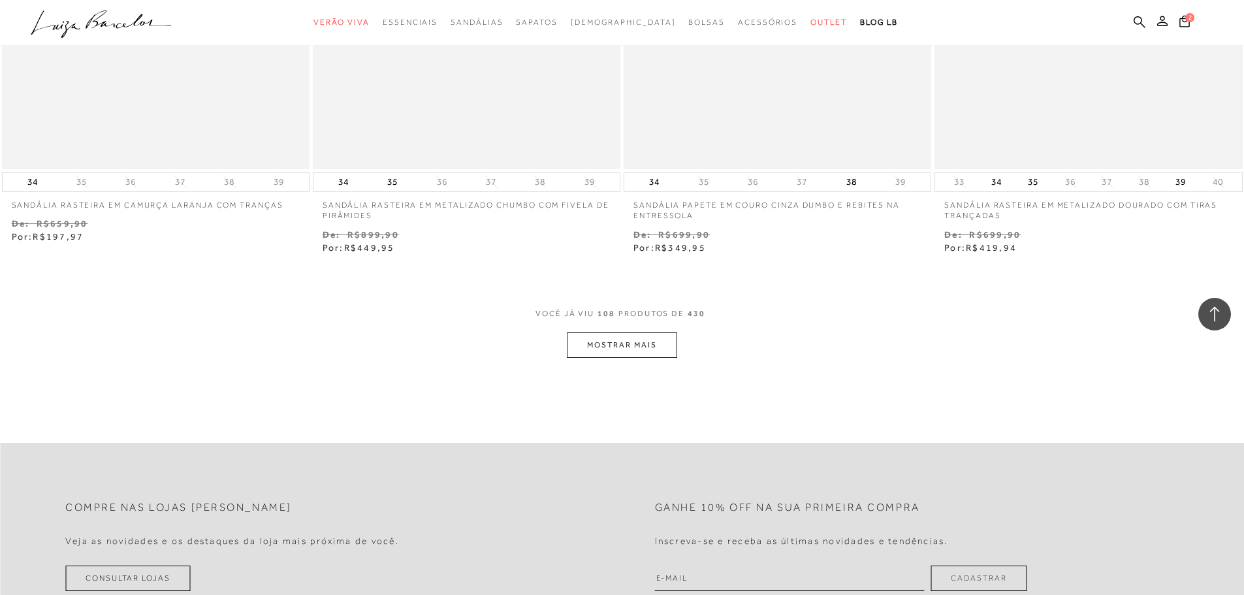
click at [638, 332] on button "MOSTRAR MAIS" at bounding box center [622, 344] width 110 height 25
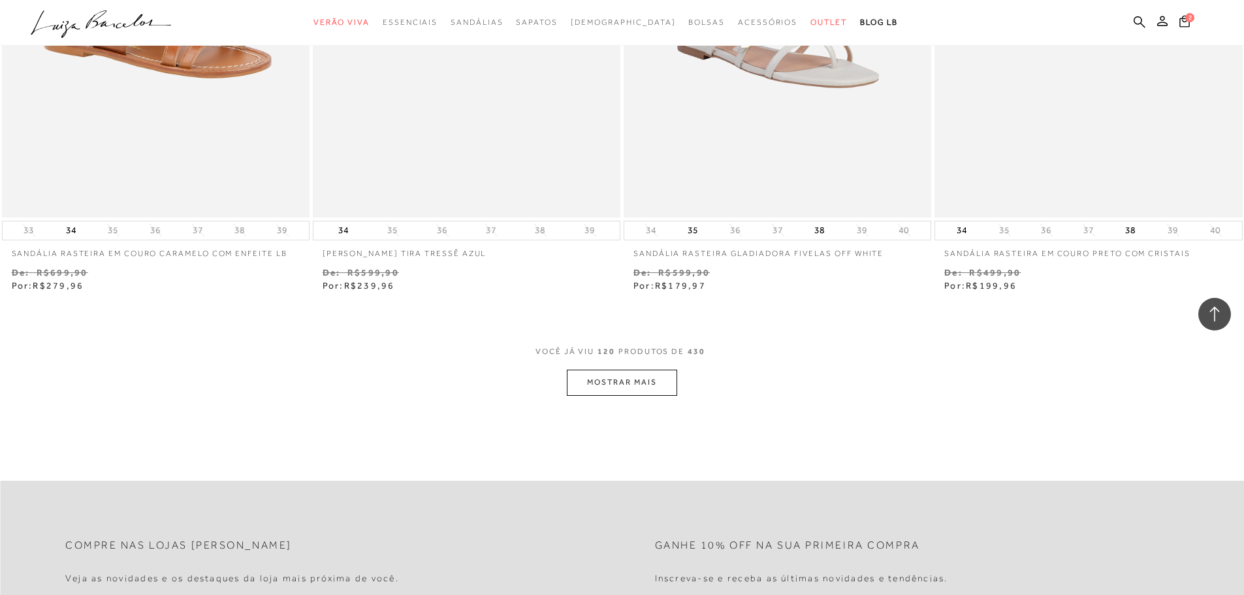
scroll to position [16637, 0]
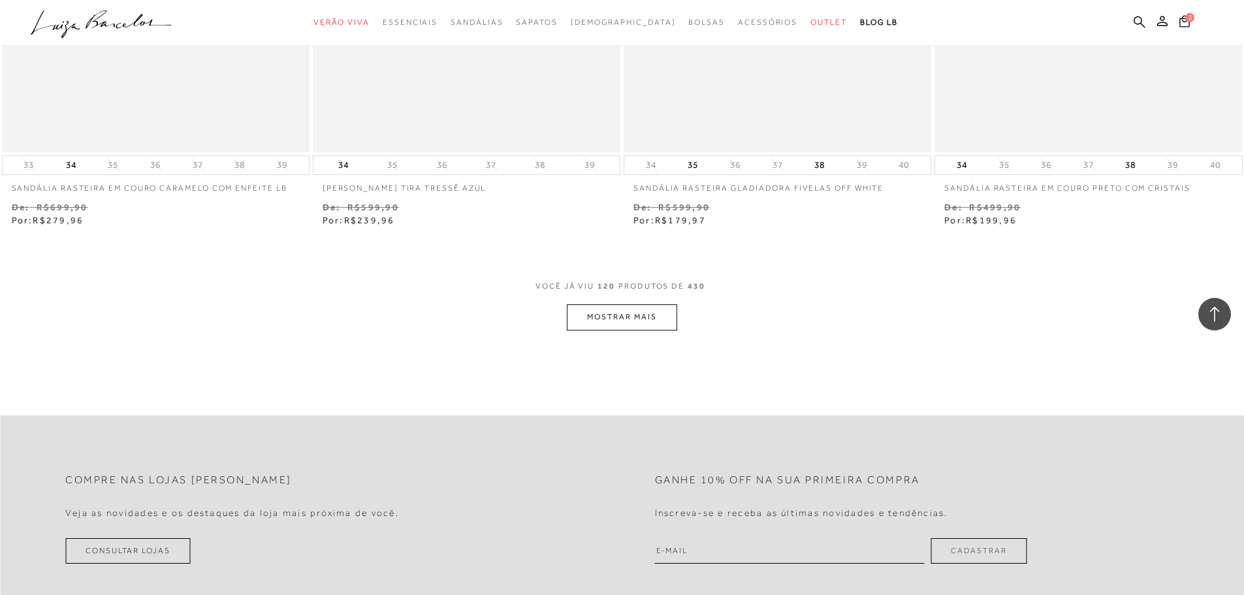
click at [574, 305] on button "MOSTRAR MAIS" at bounding box center [622, 316] width 110 height 25
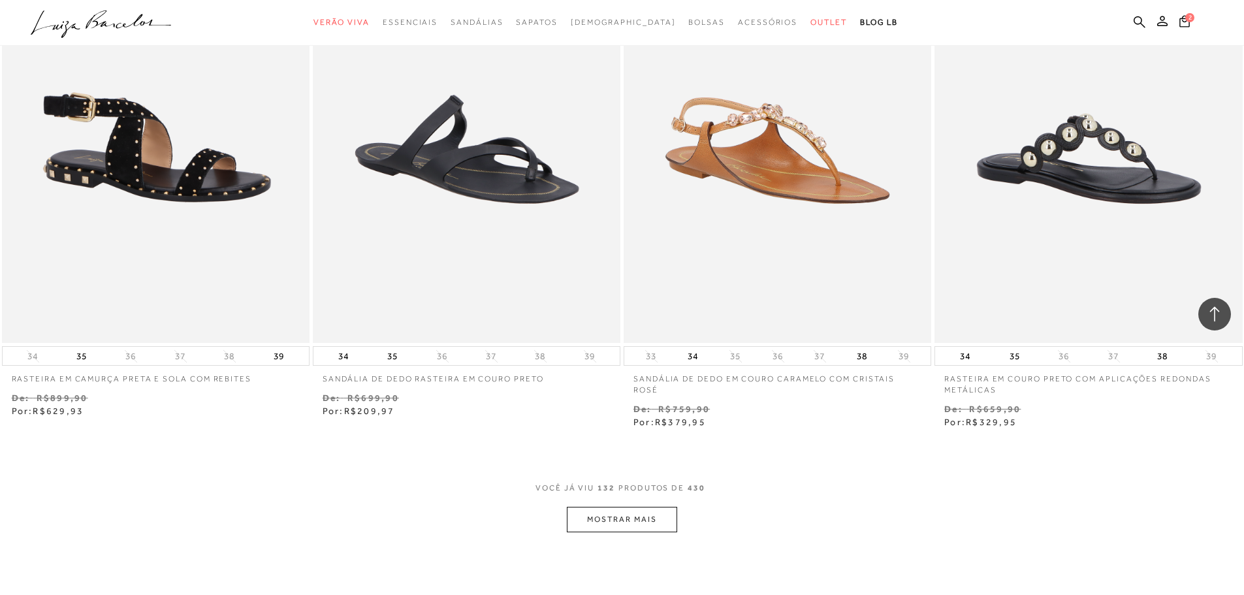
scroll to position [18204, 0]
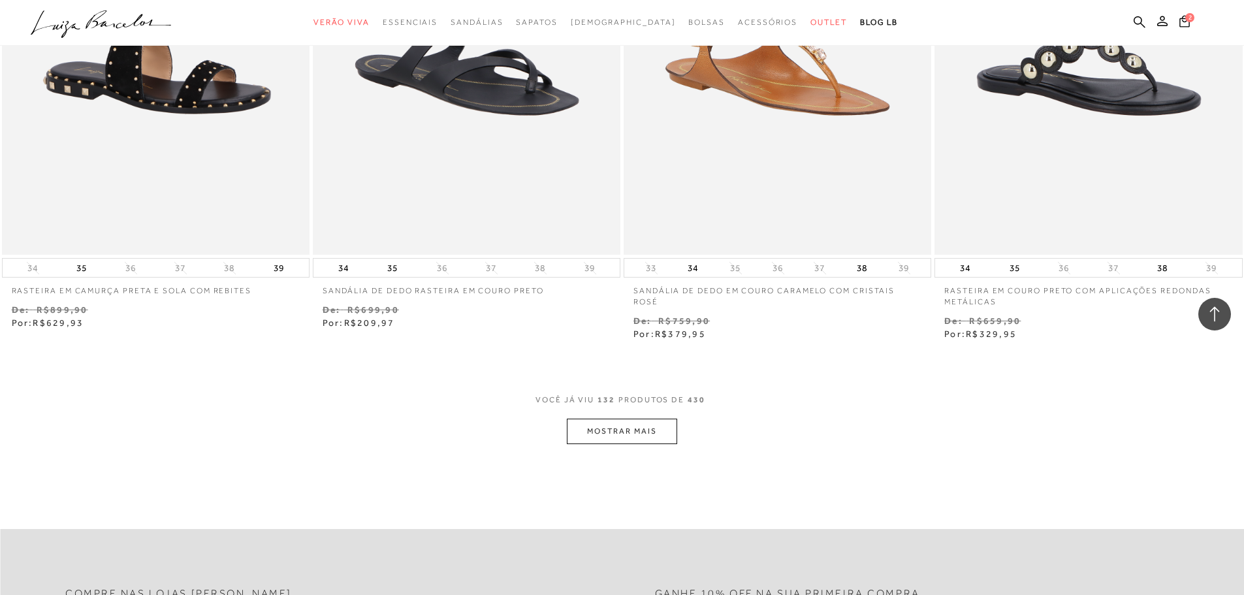
click at [613, 429] on button "MOSTRAR MAIS" at bounding box center [622, 430] width 110 height 25
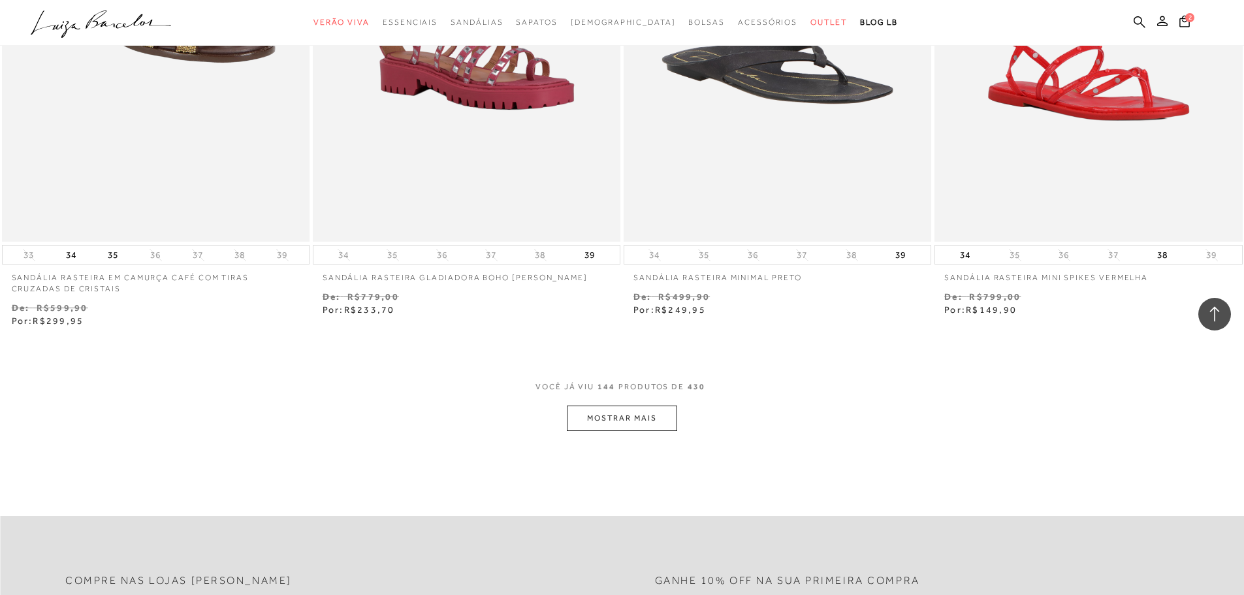
scroll to position [19901, 0]
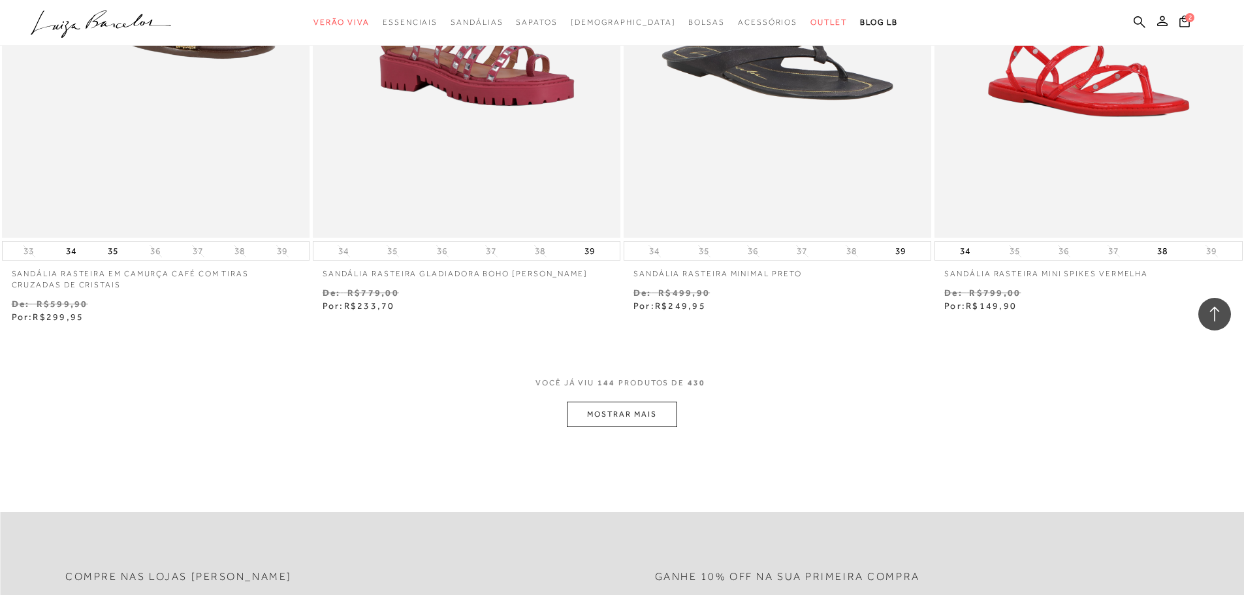
click at [615, 401] on button "MOSTRAR MAIS" at bounding box center [622, 413] width 110 height 25
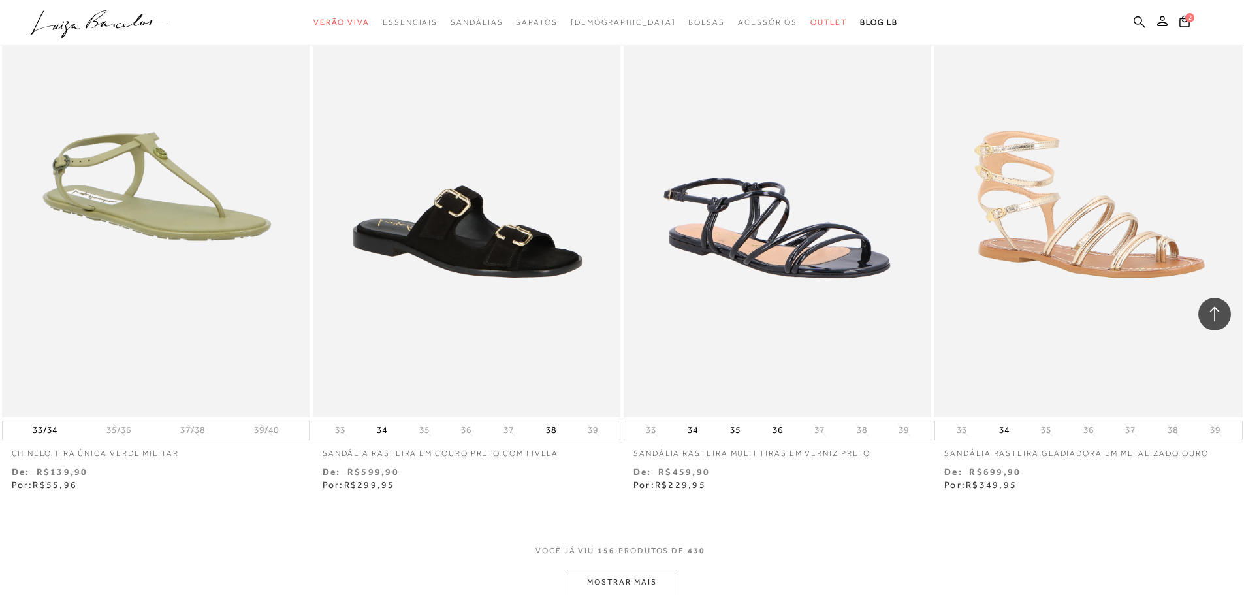
scroll to position [21598, 0]
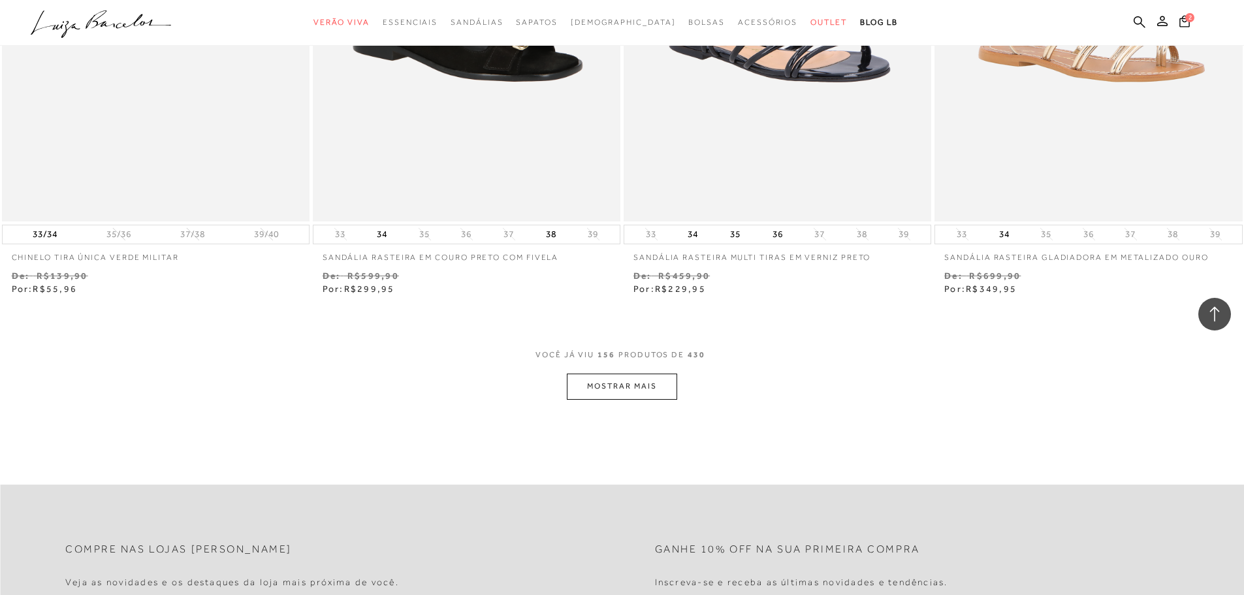
click at [631, 373] on button "MOSTRAR MAIS" at bounding box center [622, 385] width 110 height 25
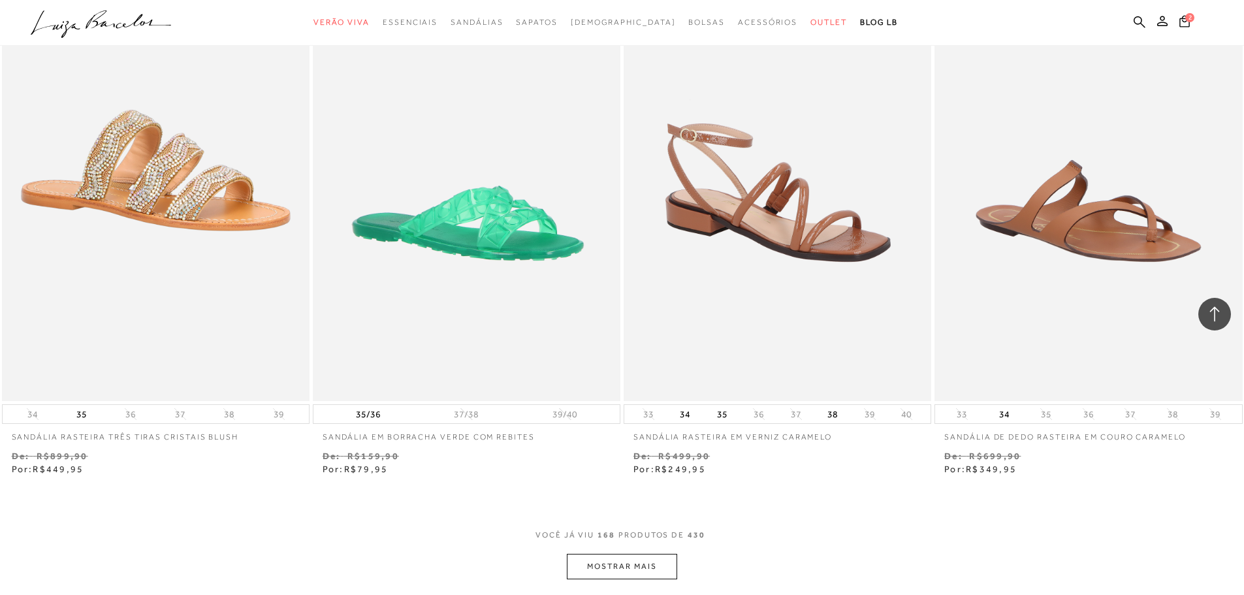
scroll to position [23099, 0]
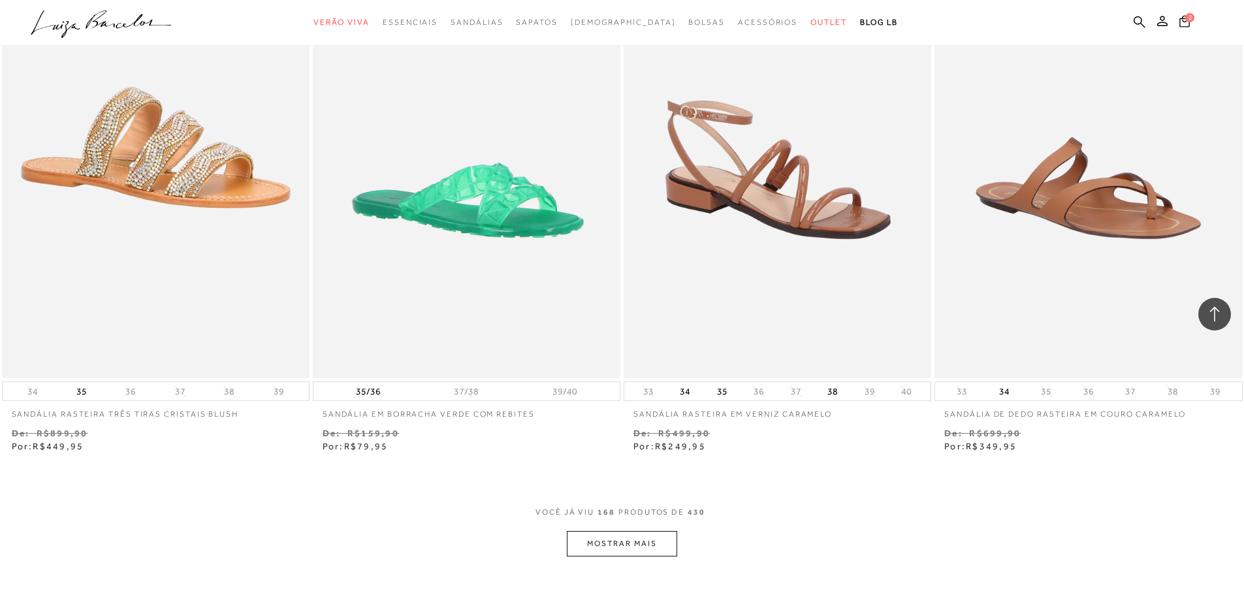
click at [591, 531] on button "MOSTRAR MAIS" at bounding box center [622, 543] width 110 height 25
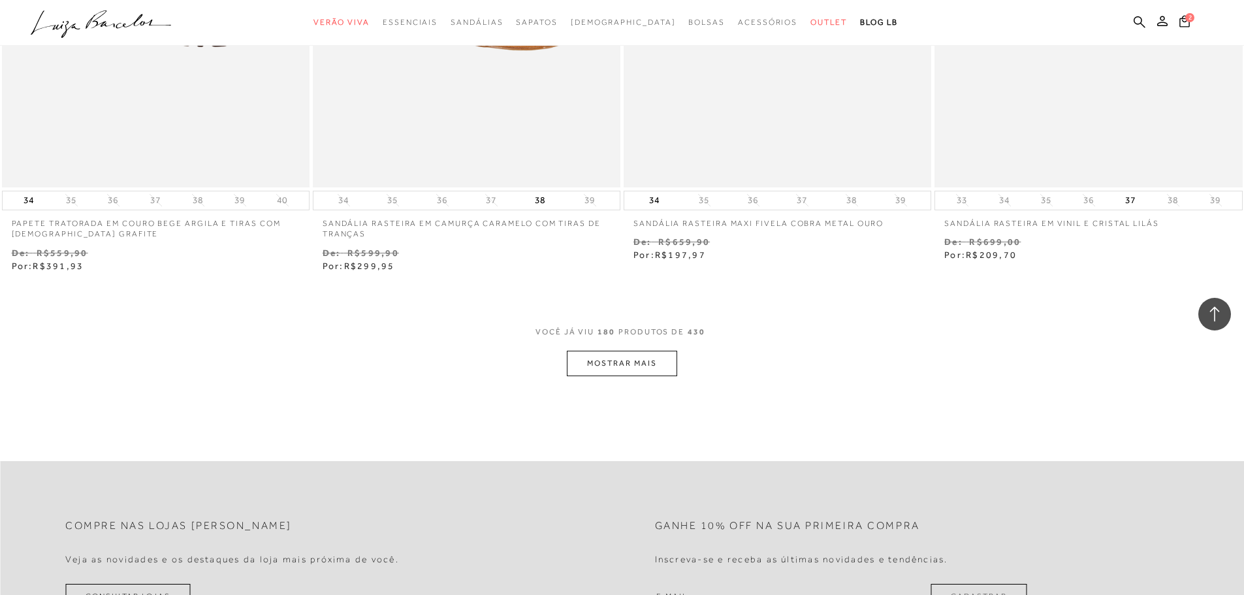
scroll to position [24992, 0]
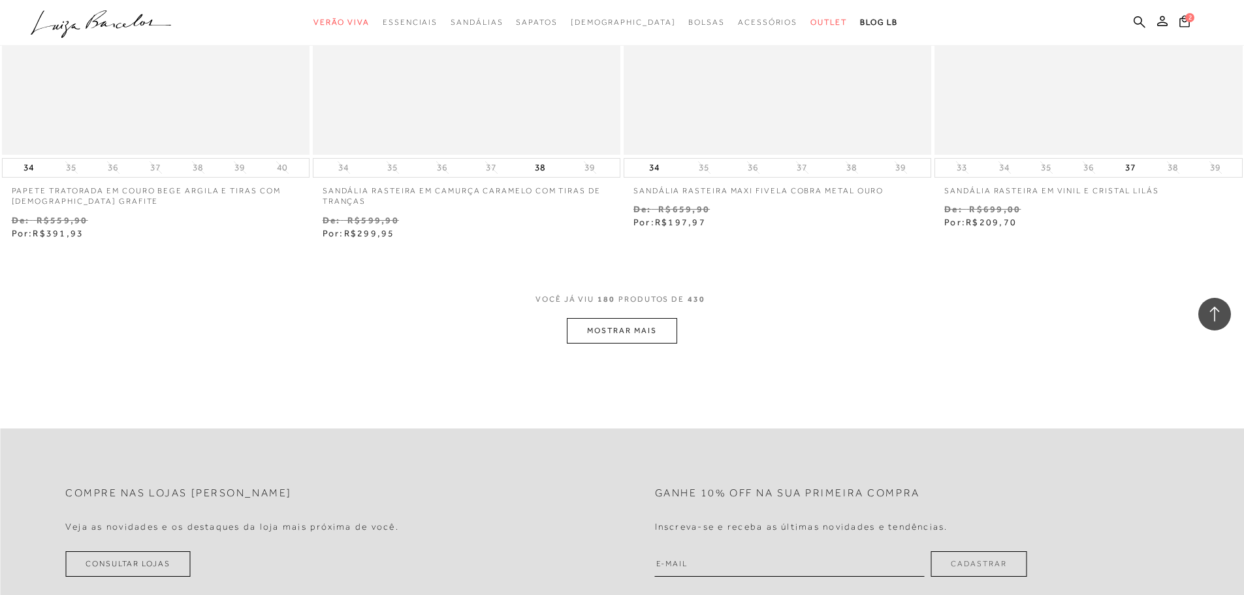
click at [623, 318] on button "MOSTRAR MAIS" at bounding box center [622, 330] width 110 height 25
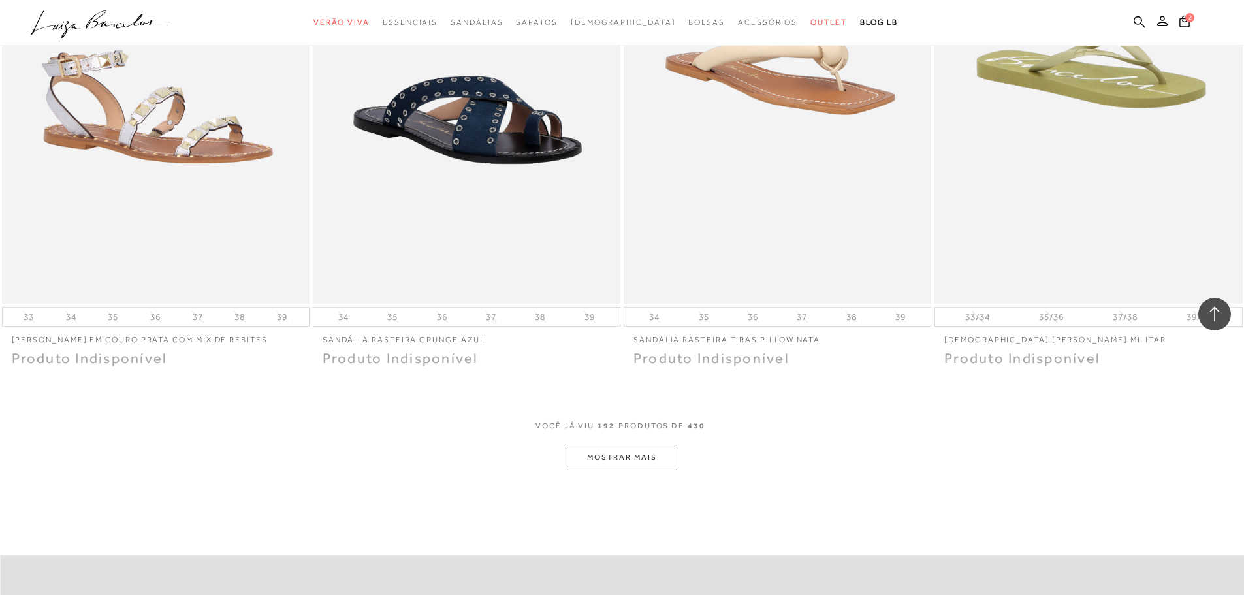
scroll to position [26559, 0]
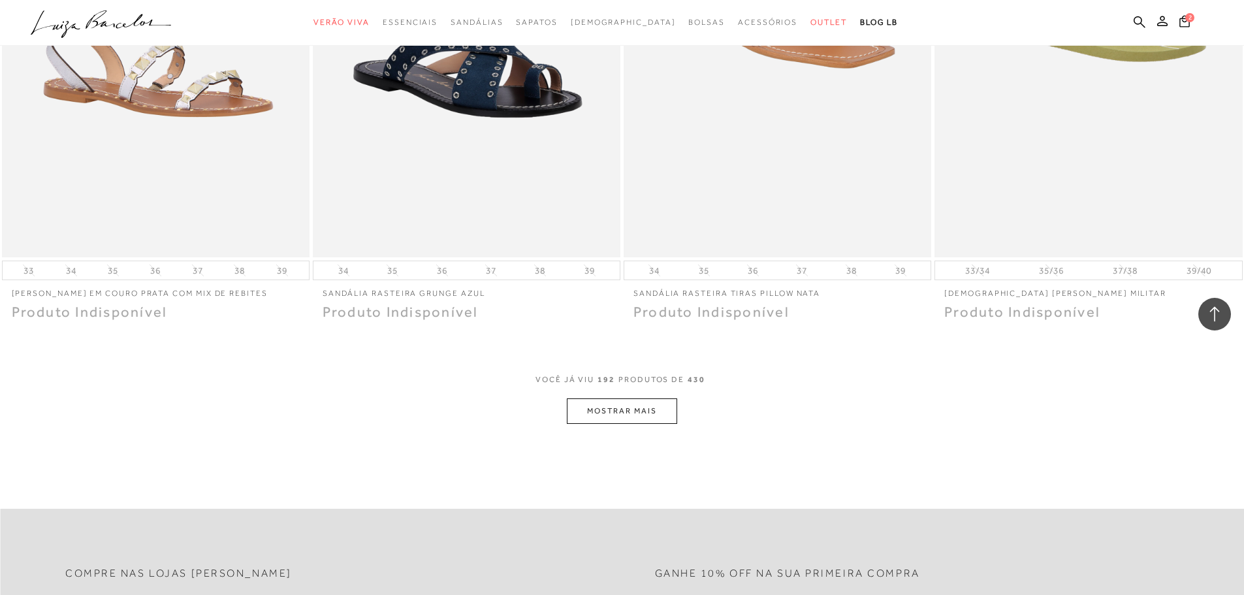
click at [577, 398] on button "MOSTRAR MAIS" at bounding box center [622, 410] width 110 height 25
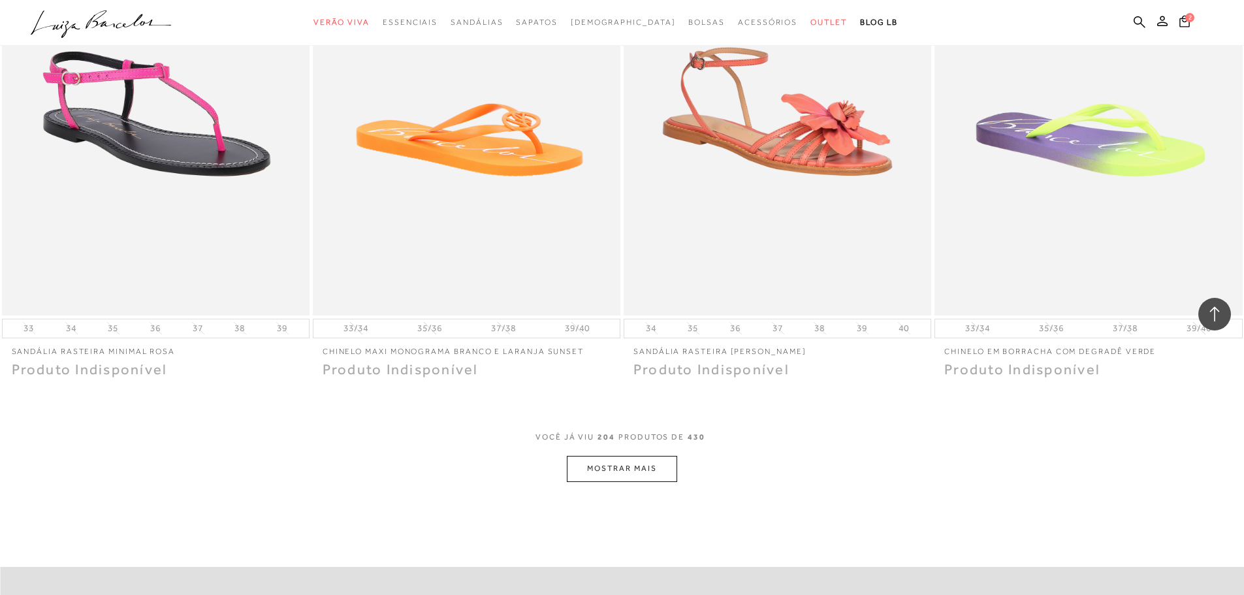
scroll to position [28126, 0]
